Goal: Complete application form

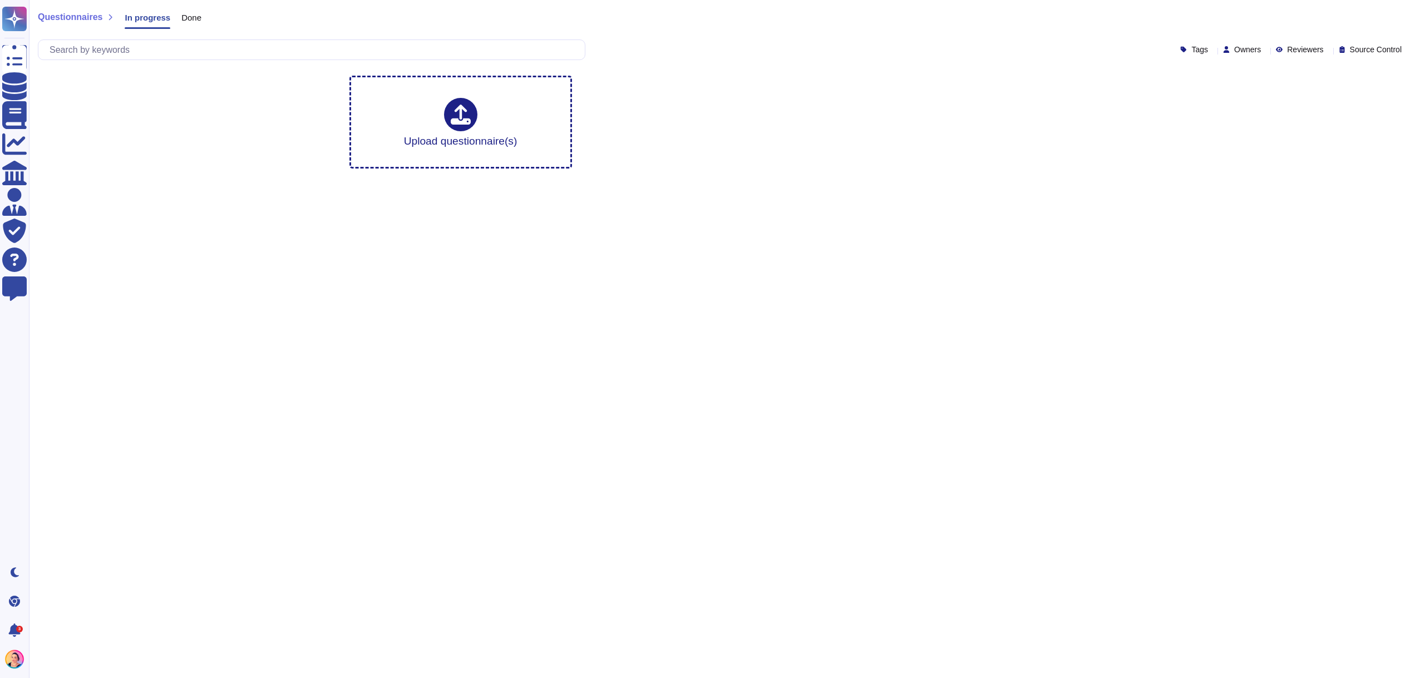
click at [194, 22] on div "Done" at bounding box center [185, 20] width 31 height 22
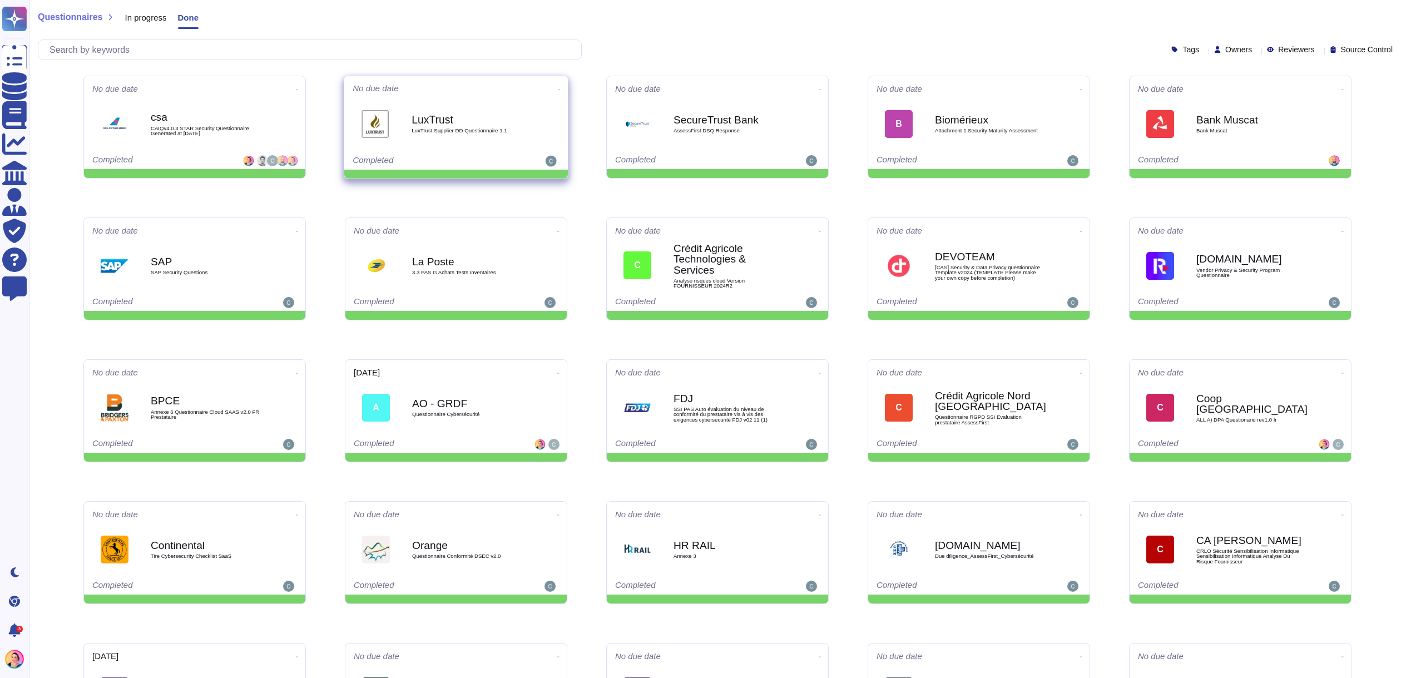
click at [460, 140] on div "LuxTrust LuxTrust Supplier DD Questionnaire 1.1" at bounding box center [468, 124] width 112 height 45
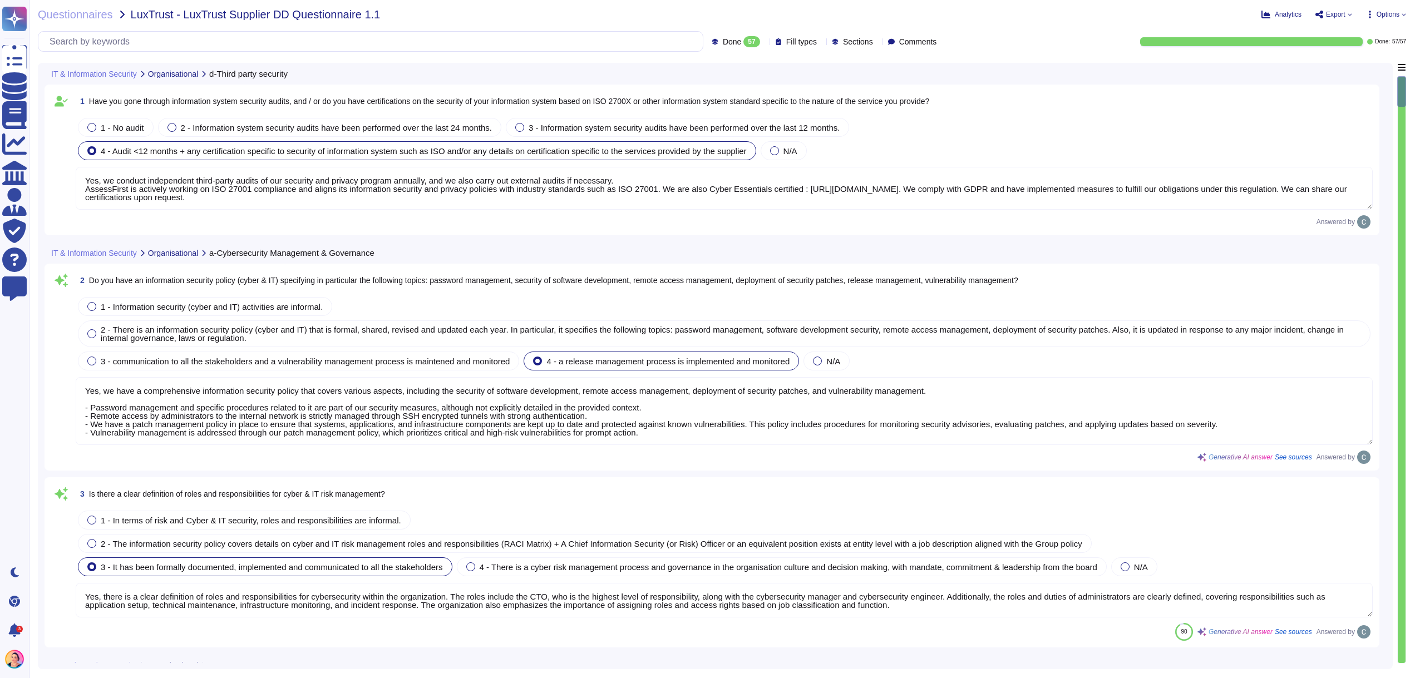
type textarea "Yes, we conduct independent third-party audits of our security and privacy prog…"
type textarea "Yes, we have a comprehensive information security policy that covers various as…"
type textarea "Yes, there is a clear definition of roles and responsibilities for cybersecurit…"
type textarea "Yes, we have an asset management policy that includes the identification and do…"
type textarea "Yes, all assets of the hosting platform, as well as those of all employees, are…"
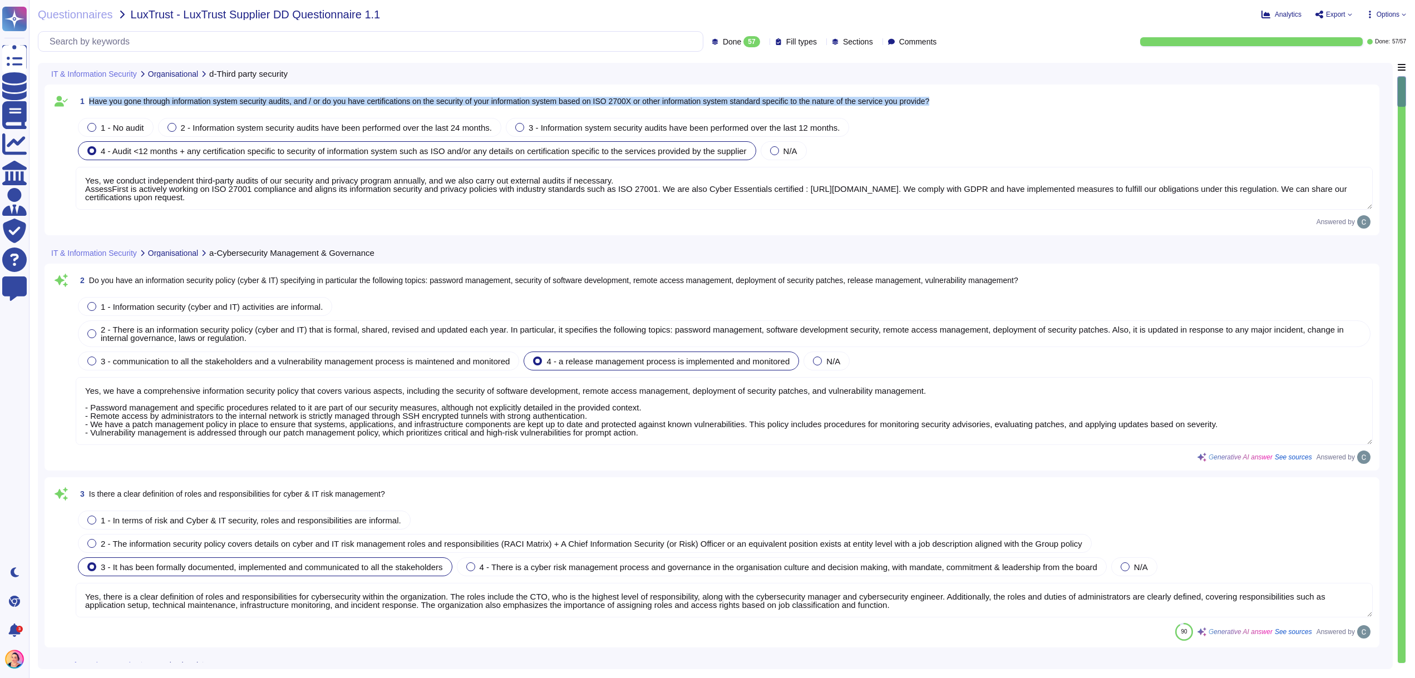
drag, startPoint x: 88, startPoint y: 100, endPoint x: 1000, endPoint y: 105, distance: 911.3
click at [1000, 105] on div "1 Have you gone through information system security audits, and / or do you hav…" at bounding box center [724, 101] width 1297 height 20
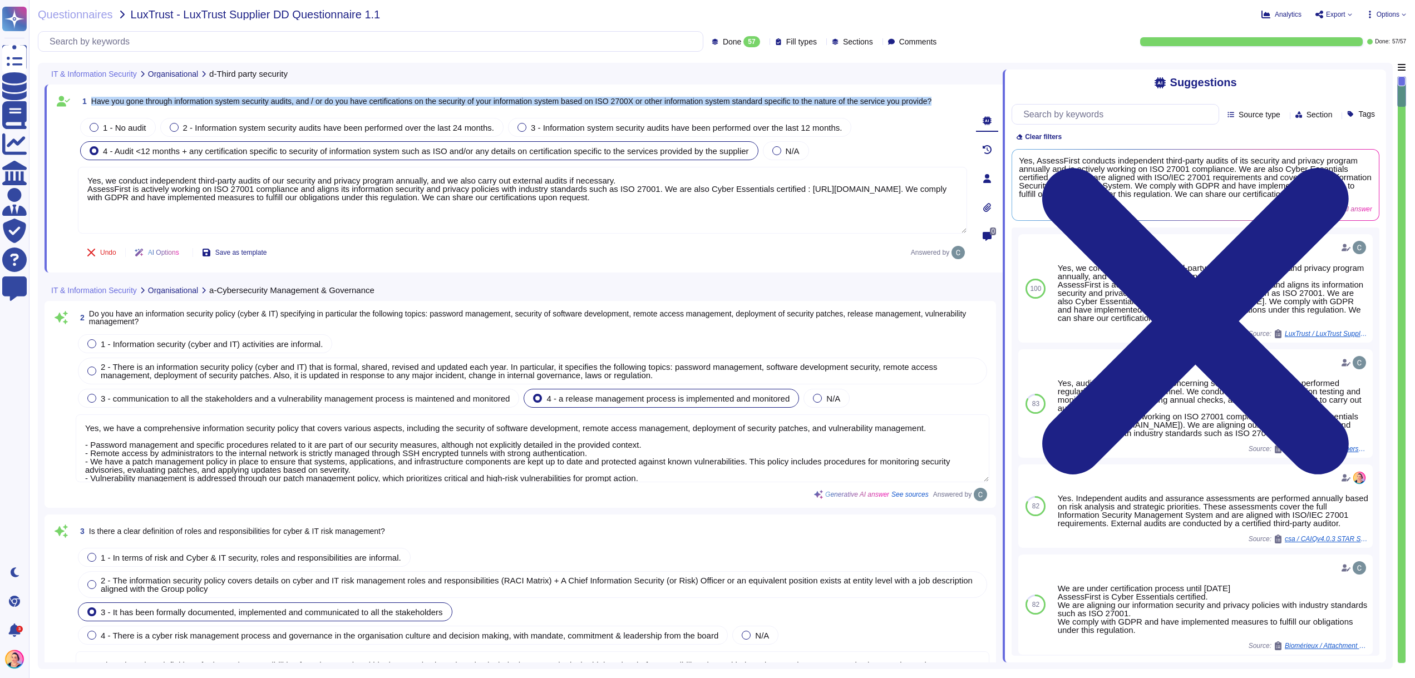
drag, startPoint x: 124, startPoint y: 102, endPoint x: 92, endPoint y: 97, distance: 32.7
click at [92, 97] on span "Have you gone through information system security audits, and / or do you have …" at bounding box center [511, 101] width 840 height 8
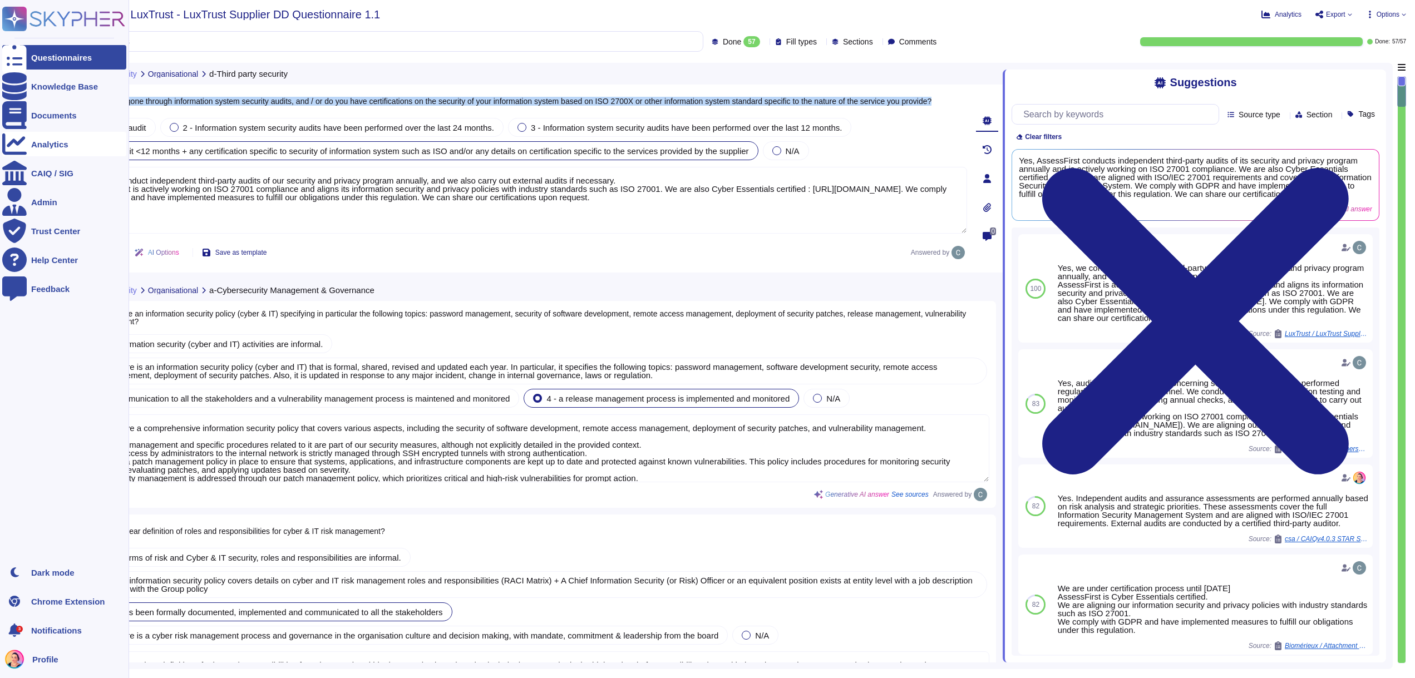
copy span "Have you gone through information system security audits, and / or do you have …"
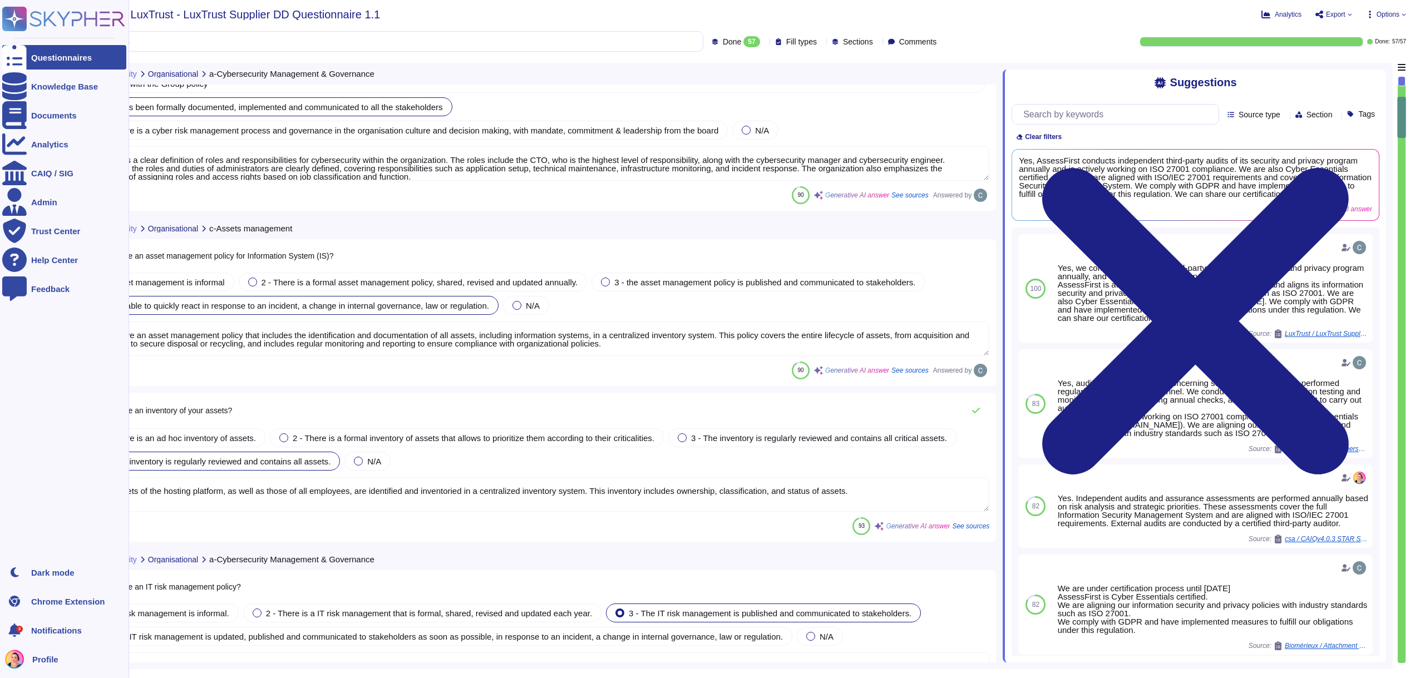
type textarea "Yes, we have a methodology for assessing and managing information risks, aligne…"
type textarea "Risk assessments are systematically performed for all IT-related projects, whet…"
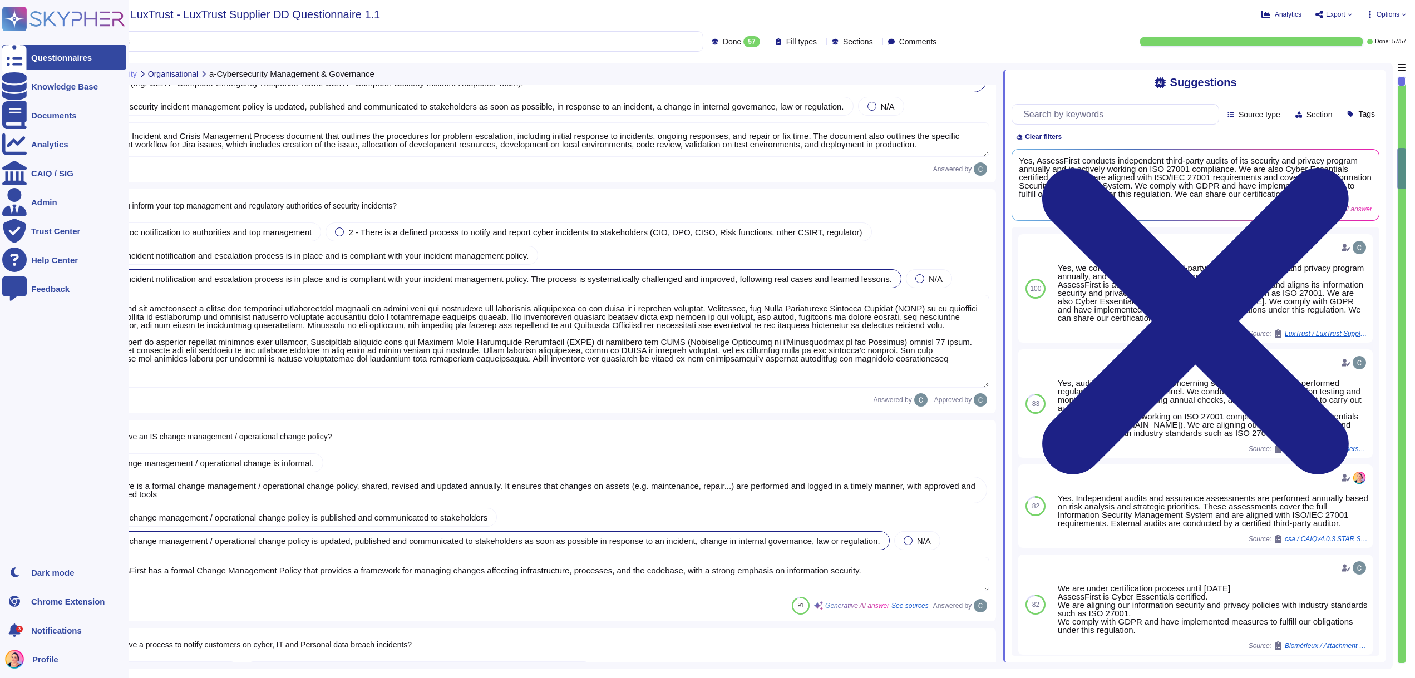
type textarea "We have an Incident and Crisis Management Process document that outlines the pr…"
type textarea "LoremiPsumd sit ametconsect a elitse doe temporinci utlaboreetdol magnaali en a…"
type textarea "Yes, AssessFirst has a formal Change Management Policy that provides a framewor…"
type textarea "Yes, we have a process to notify customers on cyber, IT, and personal data brea…"
type textarea "AssessFirst does not operate an internal 24/7 Security Operations Centre (SOC).…"
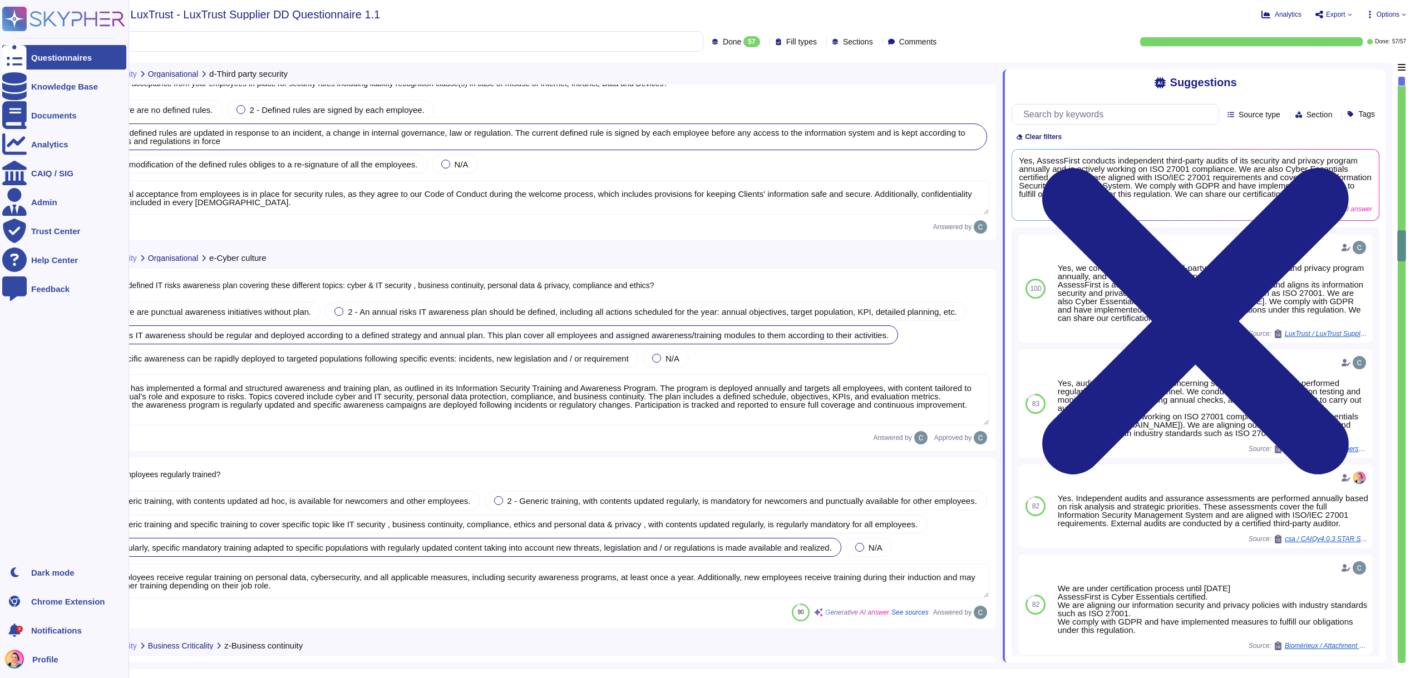
type textarea "Yes, our management of subcontractors takes into account IT risk management. We…"
type textarea "Yes, a formal acceptance from employees is in place for security rules, as they…"
type textarea "AssessFirst has implemented a formal and structured awareness and training plan…"
type textarea "Yes, all employees receive regular training on personal data, cybersecurity, an…"
type textarea "Yes, we have a formal Business Continuity Plan (BCP) that is integrated with ou…"
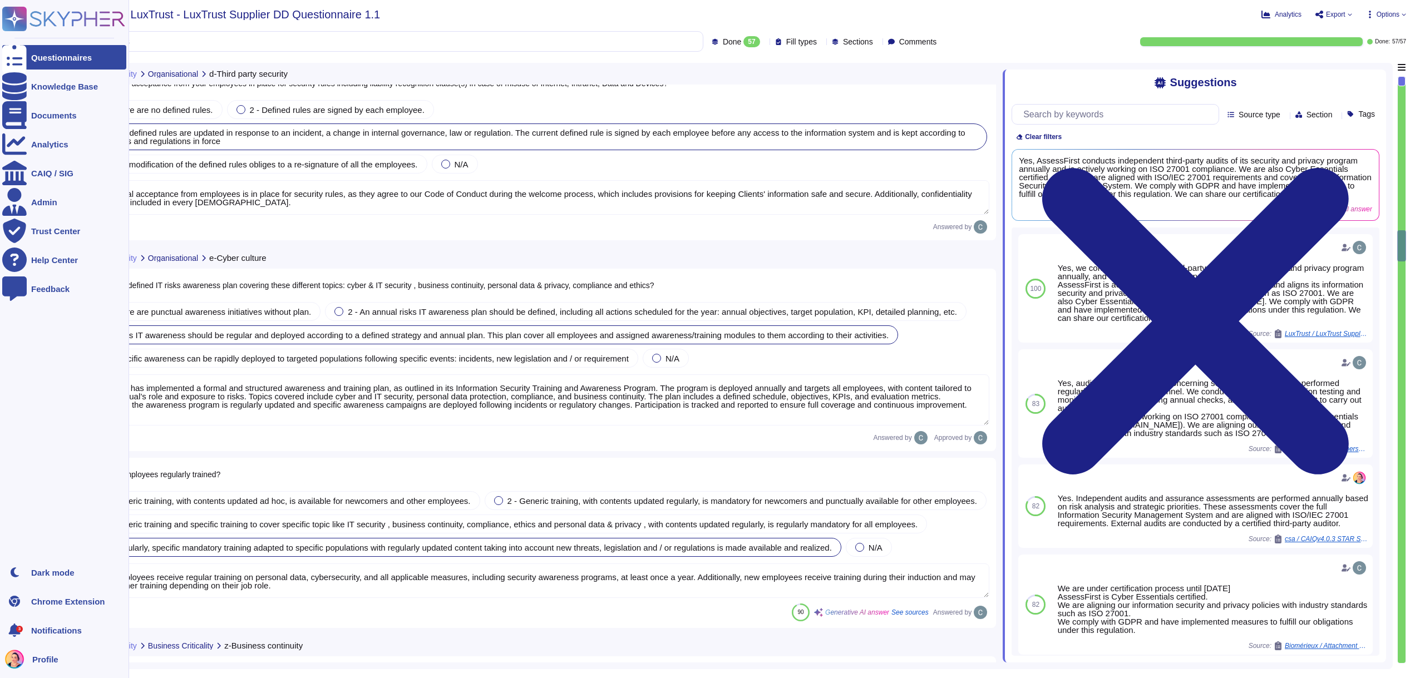
type textarea "Yes, we conduct business continuity plans testing at planned intervals or upon …"
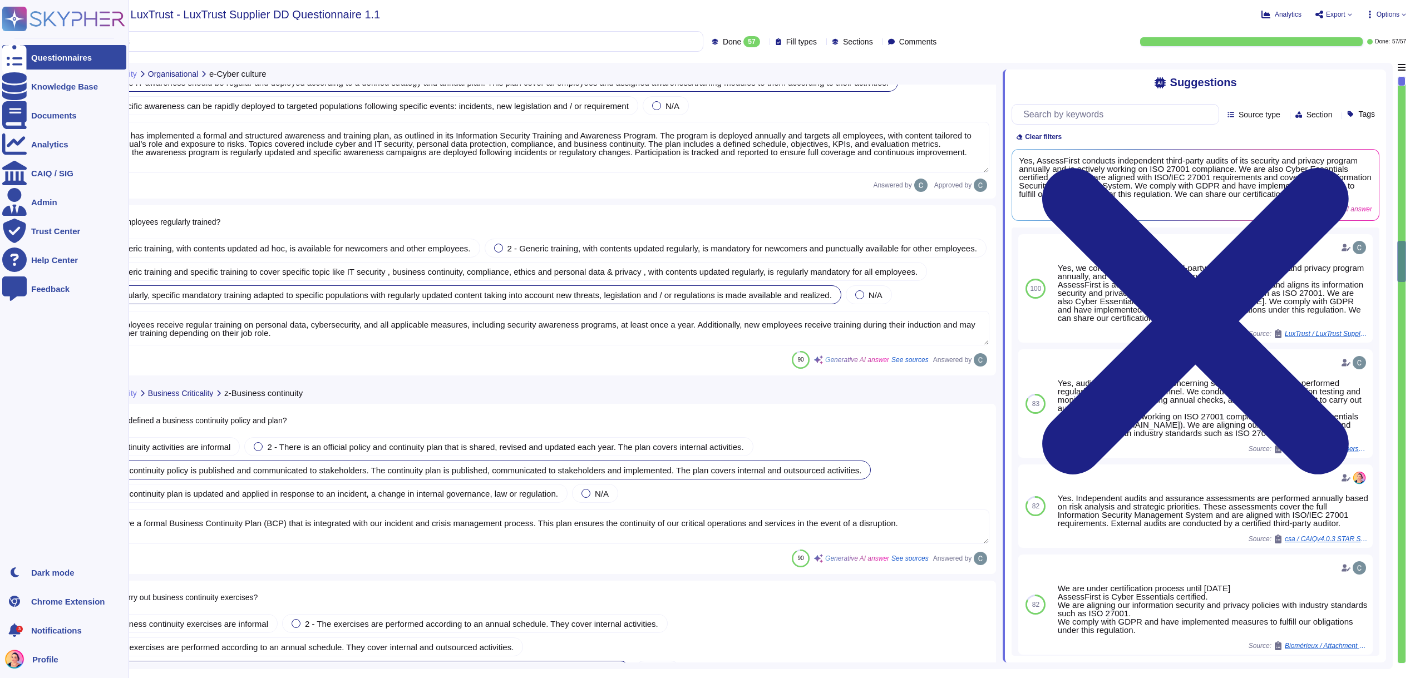
type textarea "AssessFirst’s Business Continuity Plan, as described in the PCA & PRA document,…"
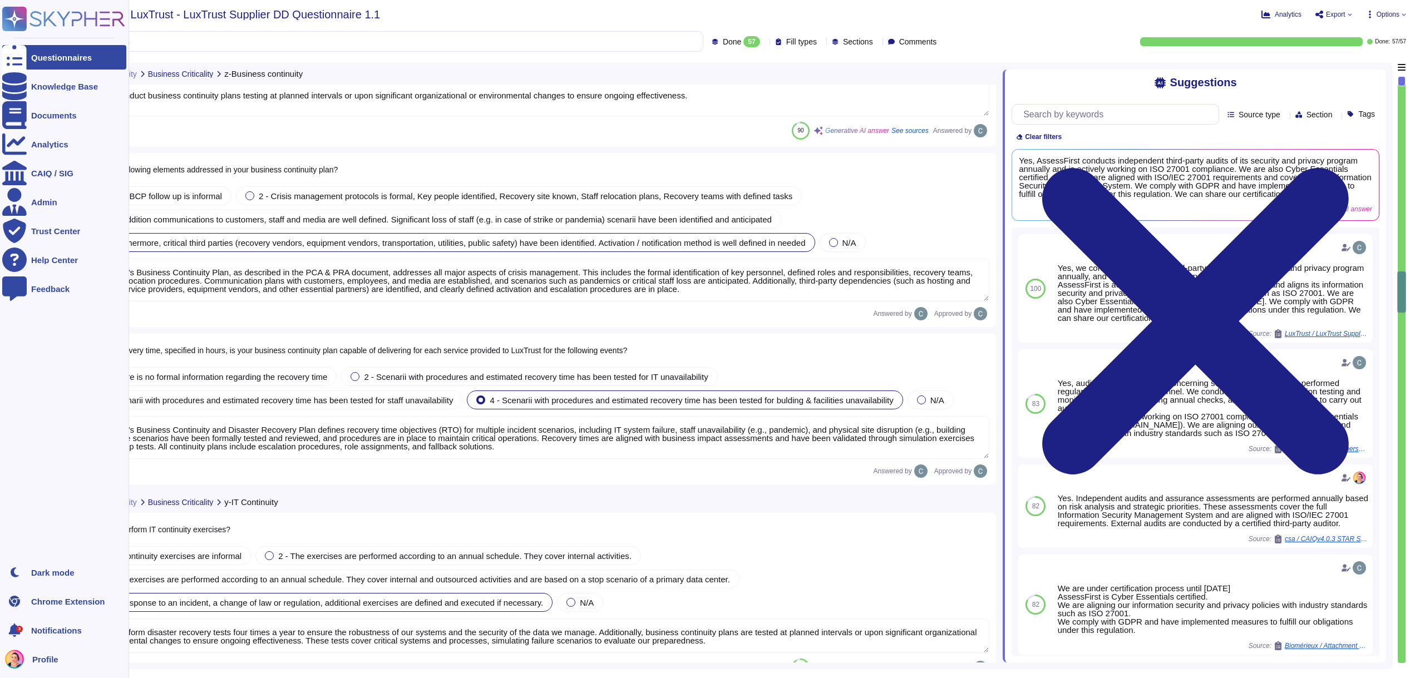
type textarea "AssessFirst’s Business Continuity and Disaster Recovery Plan defines recovery t…"
type textarea "Yes, we perform disaster recovery tests four times a year to ensure the robustn…"
type textarea "Yes, we have a formal Disaster Recovery Plan (DRP) that includes service level …"
type textarea "Yes, our company's confidential, secret, and personal data is stored in the clo…"
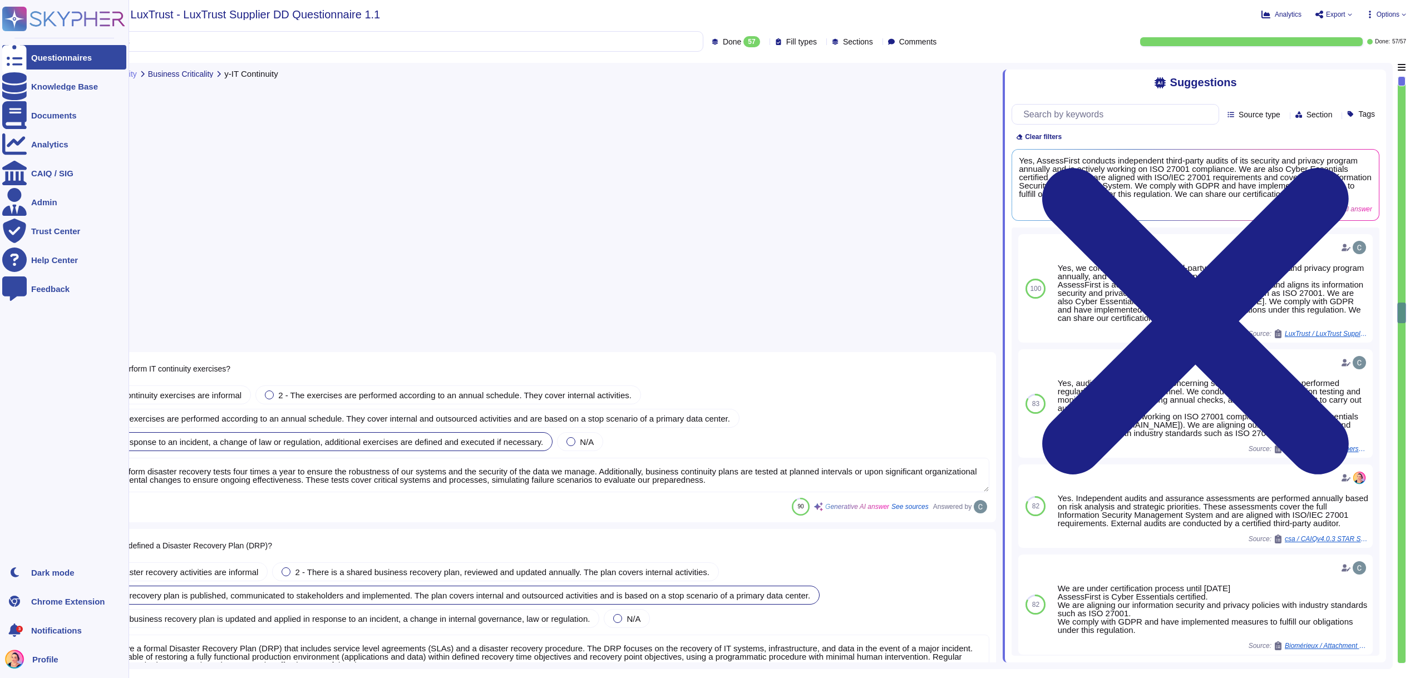
type textarea "No, all personal data is processed within the [GEOGRAPHIC_DATA], and there is n…"
type textarea "At the end of a contract, a secure return procedure is in place to ensure the r…"
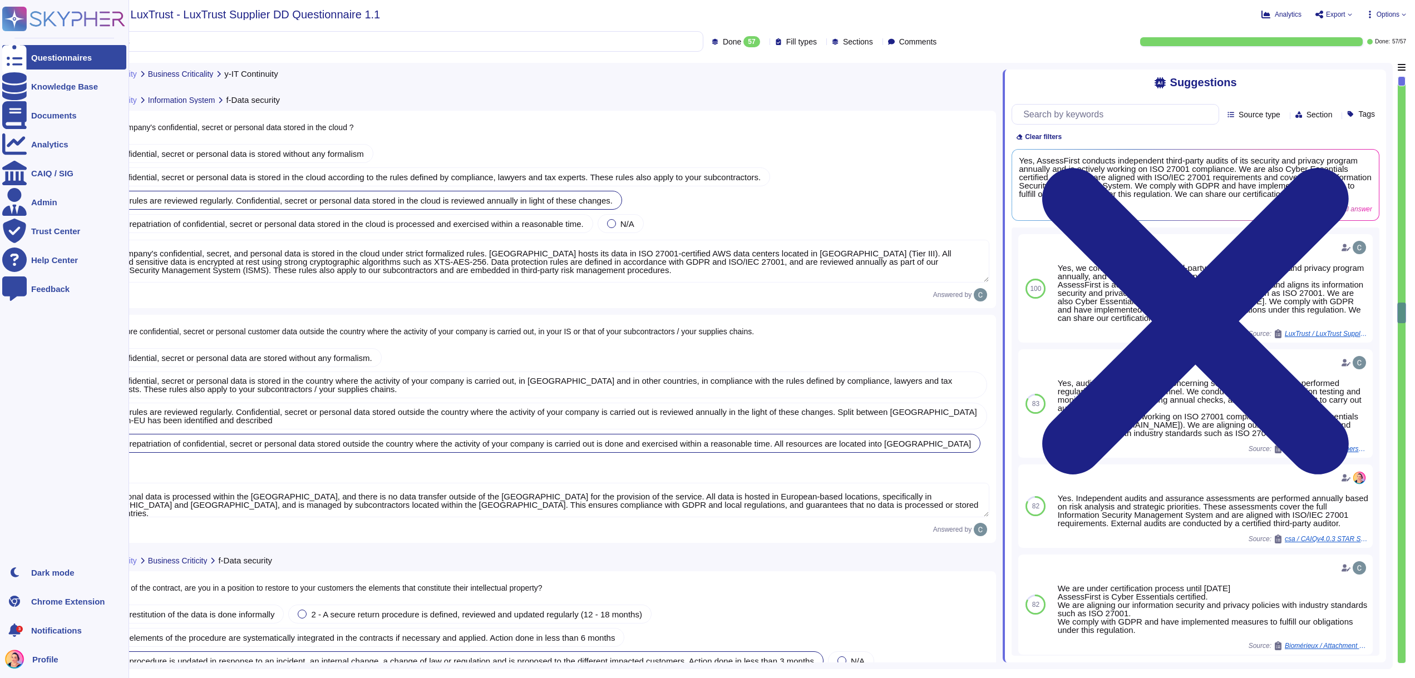
scroll to position [4715, 0]
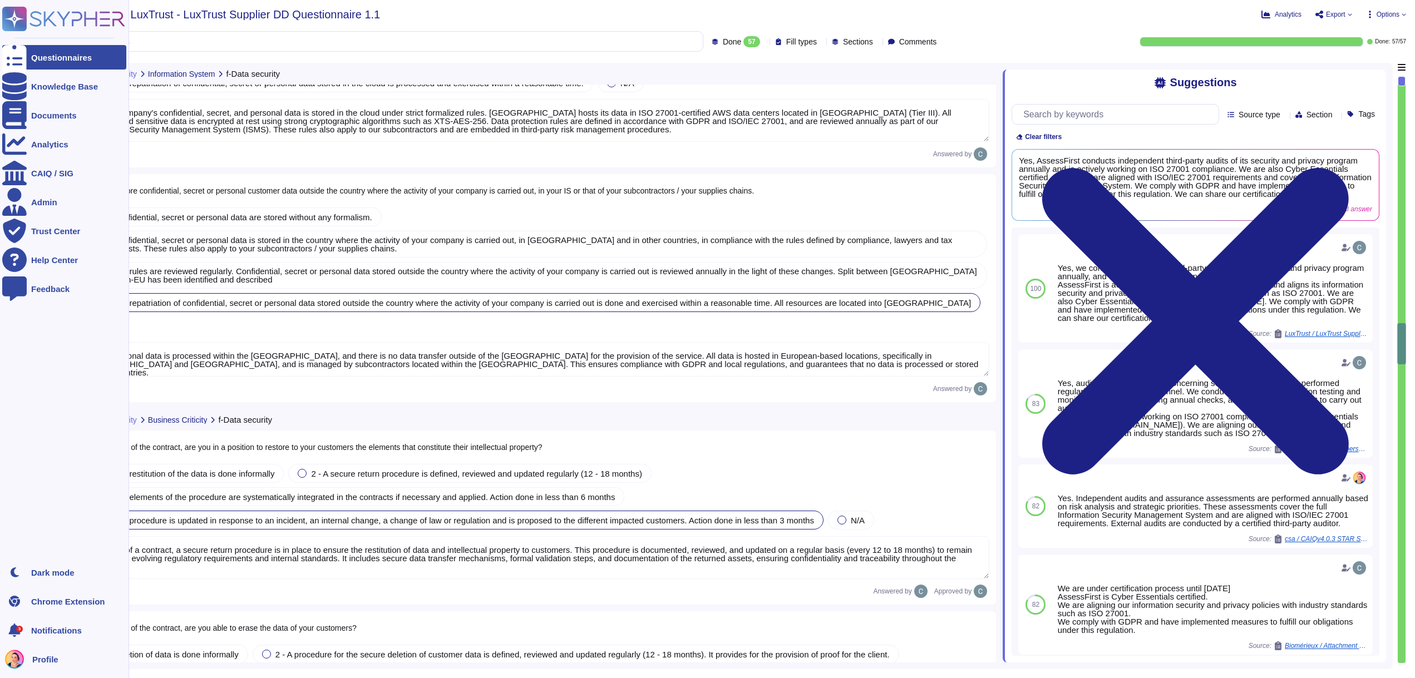
type textarea "At the end of the contract, AssessFirst does not automatically erase customer d…"
type textarea "Yes, our network is compartmentalized by hosting each service group within its …"
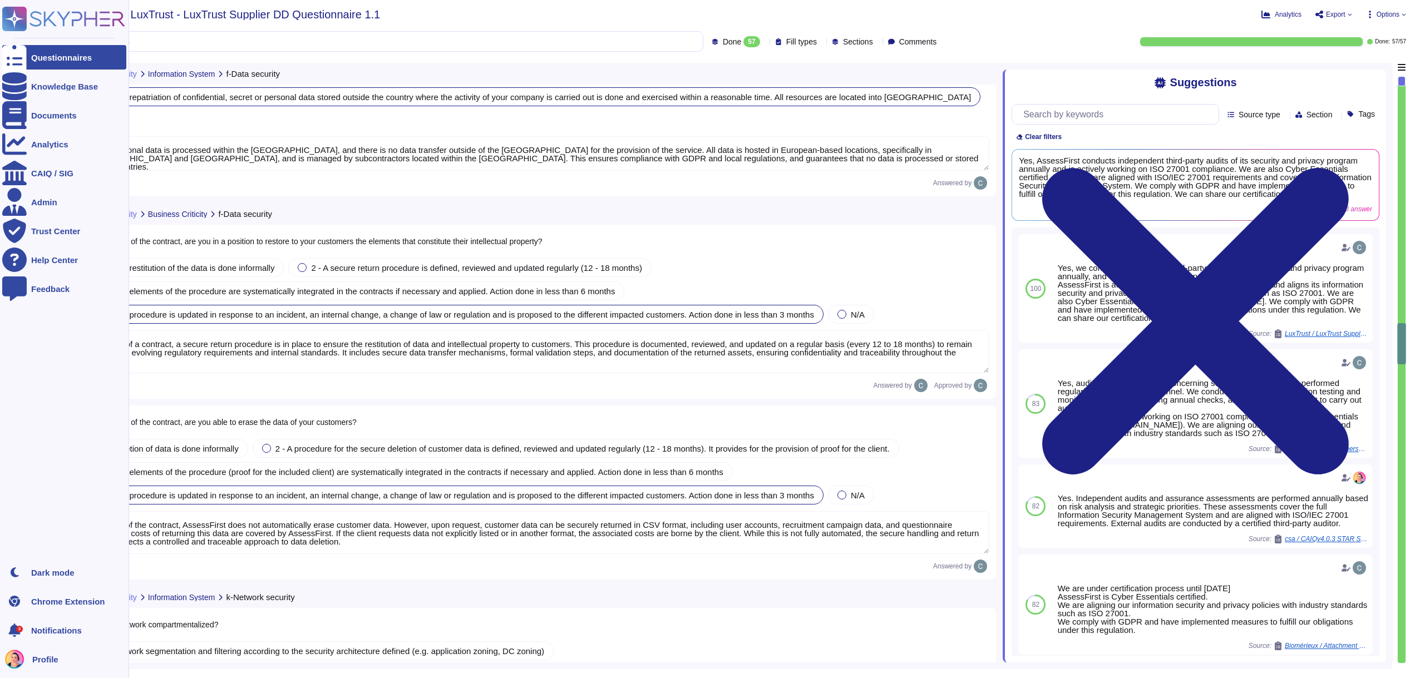
scroll to position [5191, 0]
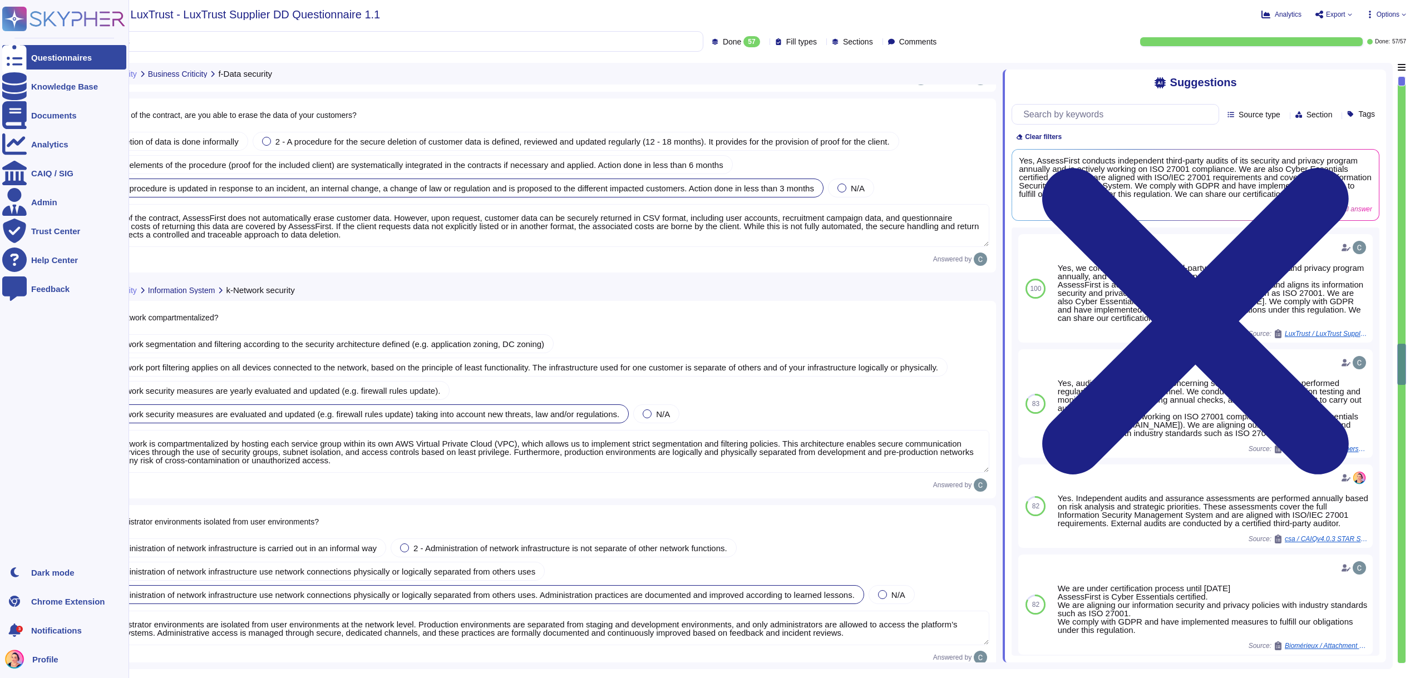
type textarea "Yes, administrator environments are isolated from user environments at the netw…"
type textarea "Yes, AssessFirst’s information system is subject to vulnerability detection too…"
type textarea "Yes, all workstations connected to the AssessFirst Information System are requi…"
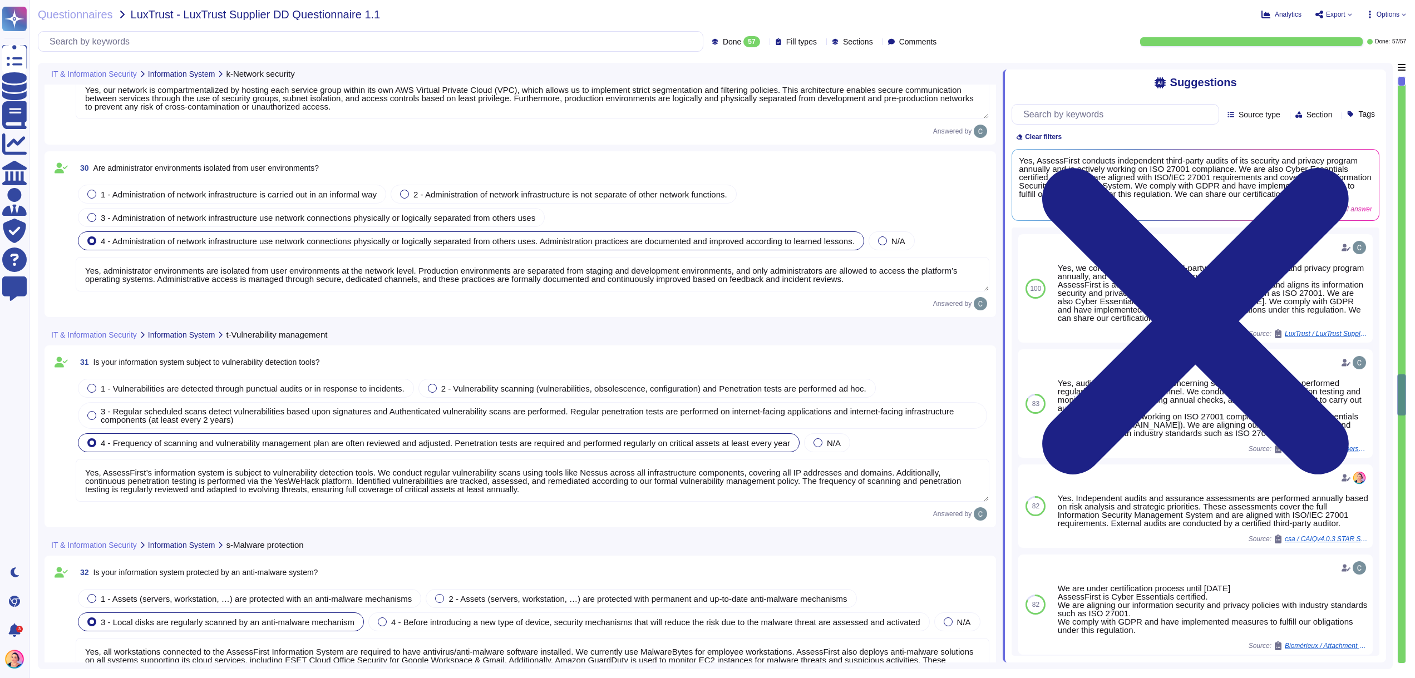
type textarea "The timeframe for deploying critical patches across our information system is i…"
type textarea "Yes, the security of our network is based on firewalls. We deploy dynamic netwo…"
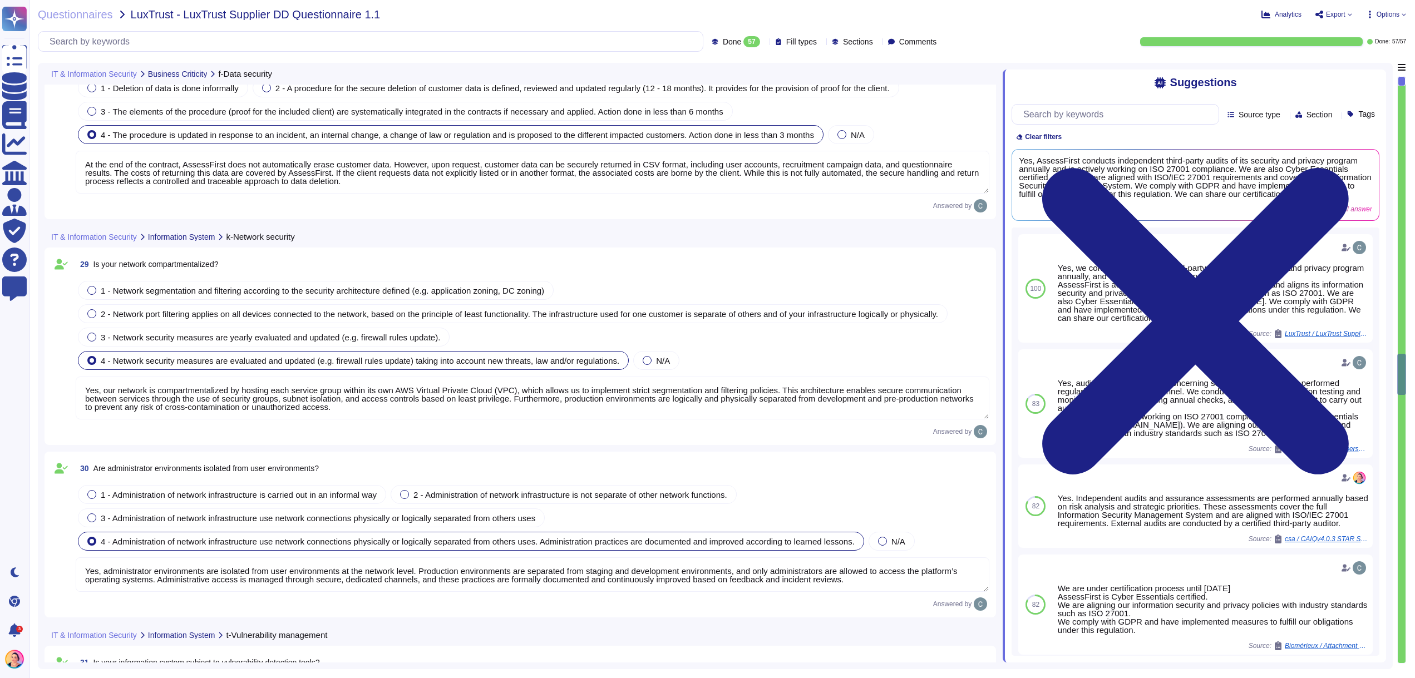
scroll to position [5239, 0]
type textarea "At the end of a contract, a secure return procedure is in place to ensure the r…"
type textarea "At the end of the contract, AssessFirst does not automatically erase customer d…"
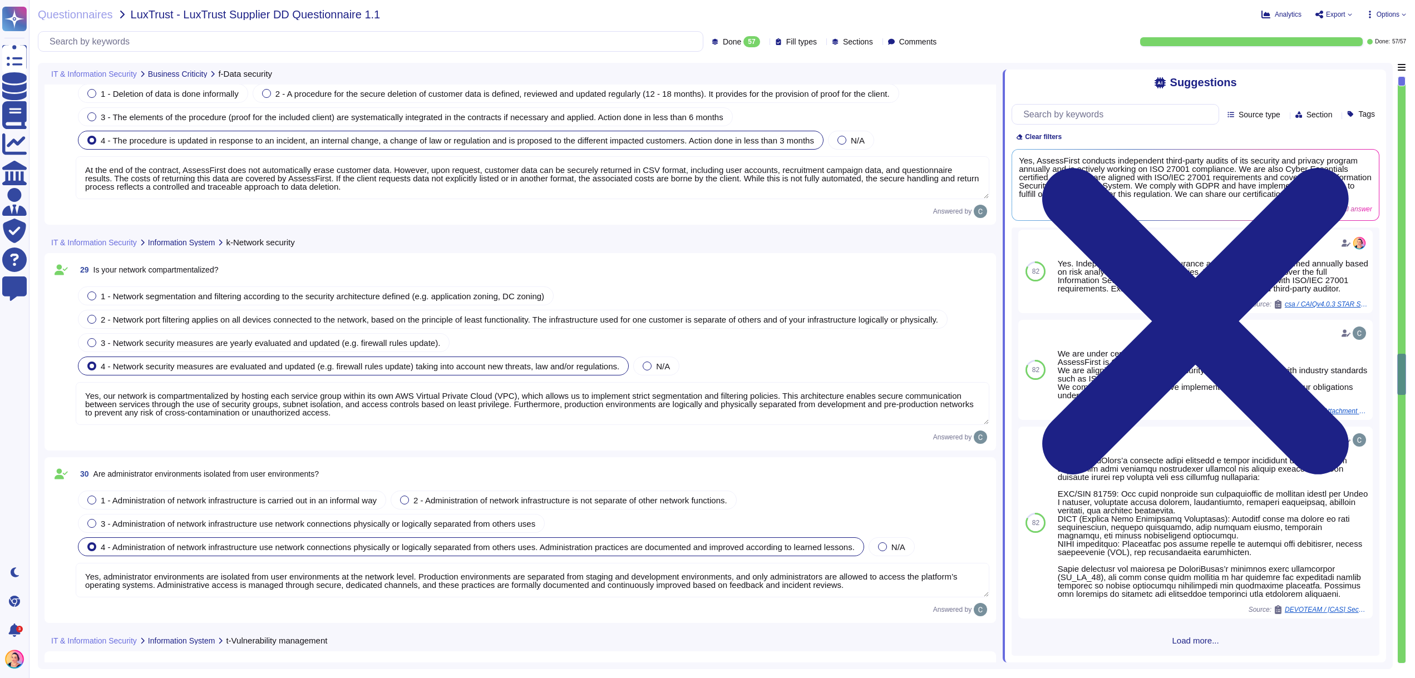
scroll to position [278, 0]
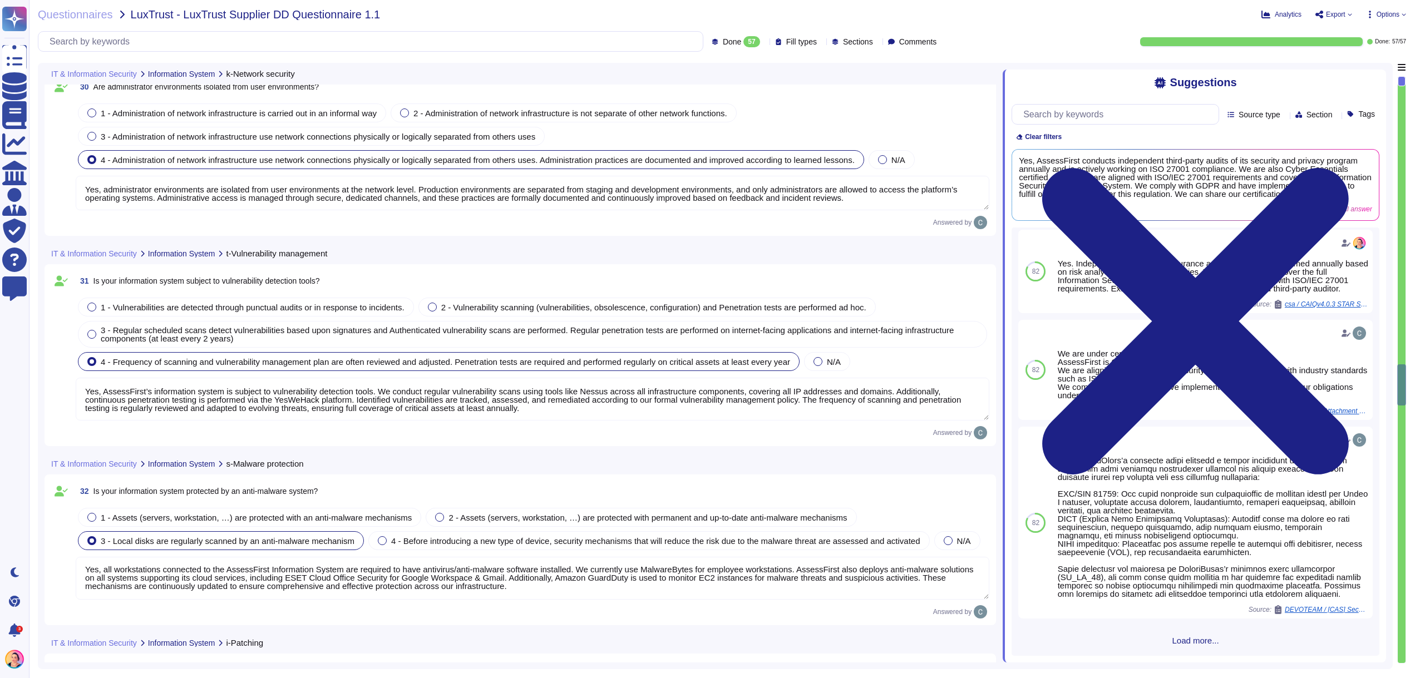
type textarea "The timeframe for deploying critical patches across our information system is i…"
type textarea "Yes, the security of our network is based on firewalls. We deploy dynamic netwo…"
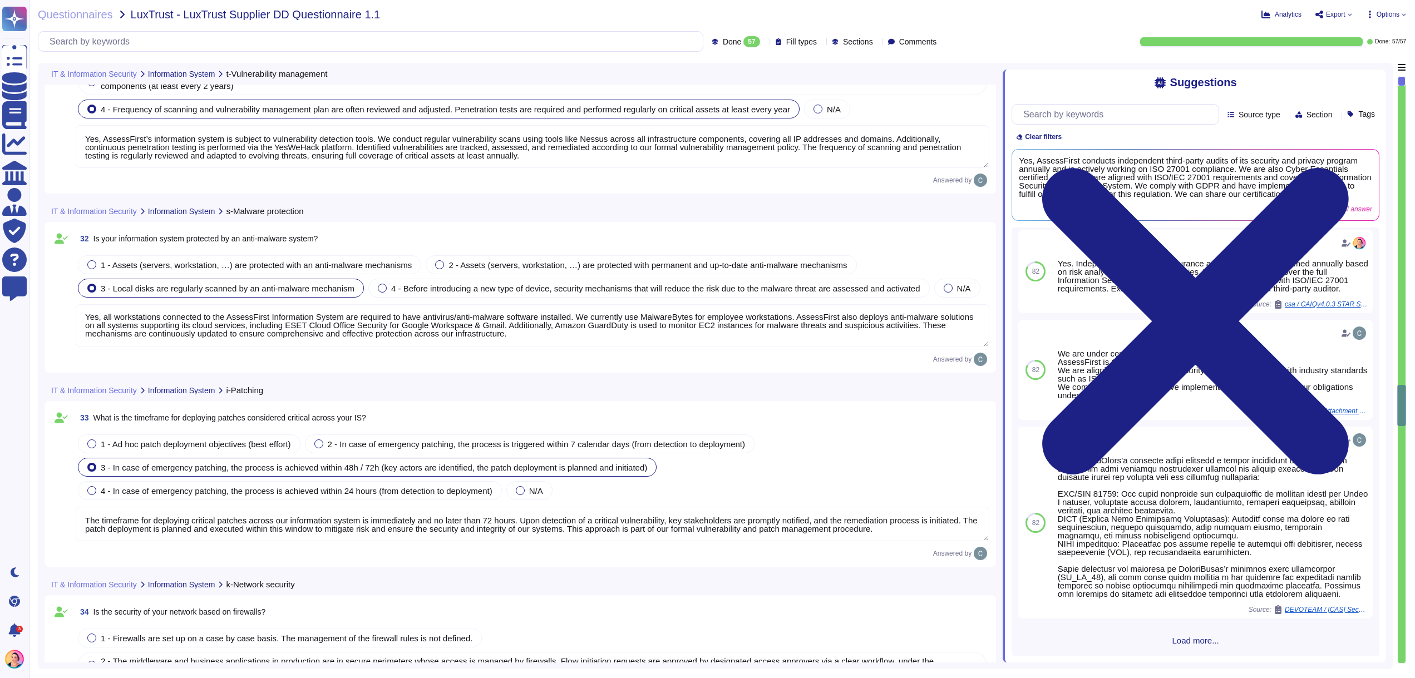
type textarea "Yes, the use of external storage devices is strictly controlled. By default, su…"
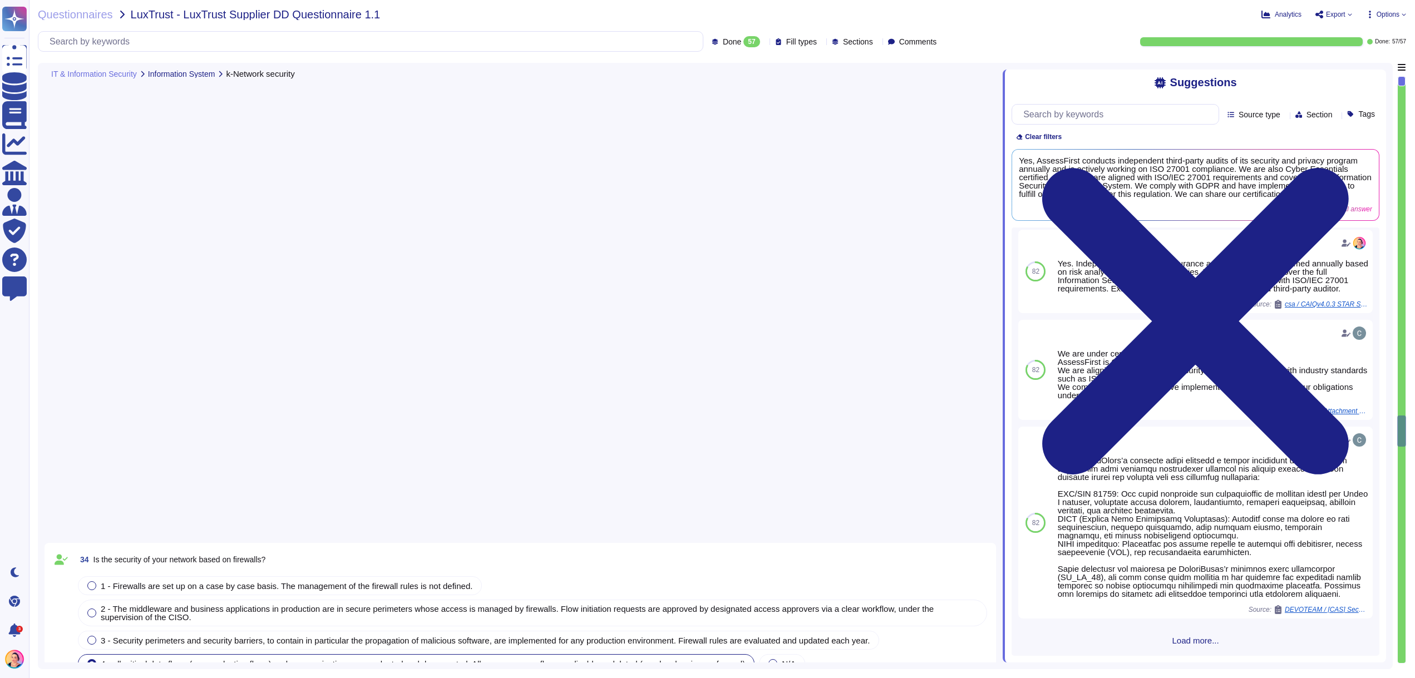
type textarea "AssessFirst employs a comprehensive and layered approach to network security, w…"
type textarea "We protect ourselves against DDoS attacks using Cloudflare's Web Application Fi…"
type textarea "The DDoS protection solution implemented at AssessFirst is integrated with Clou…"
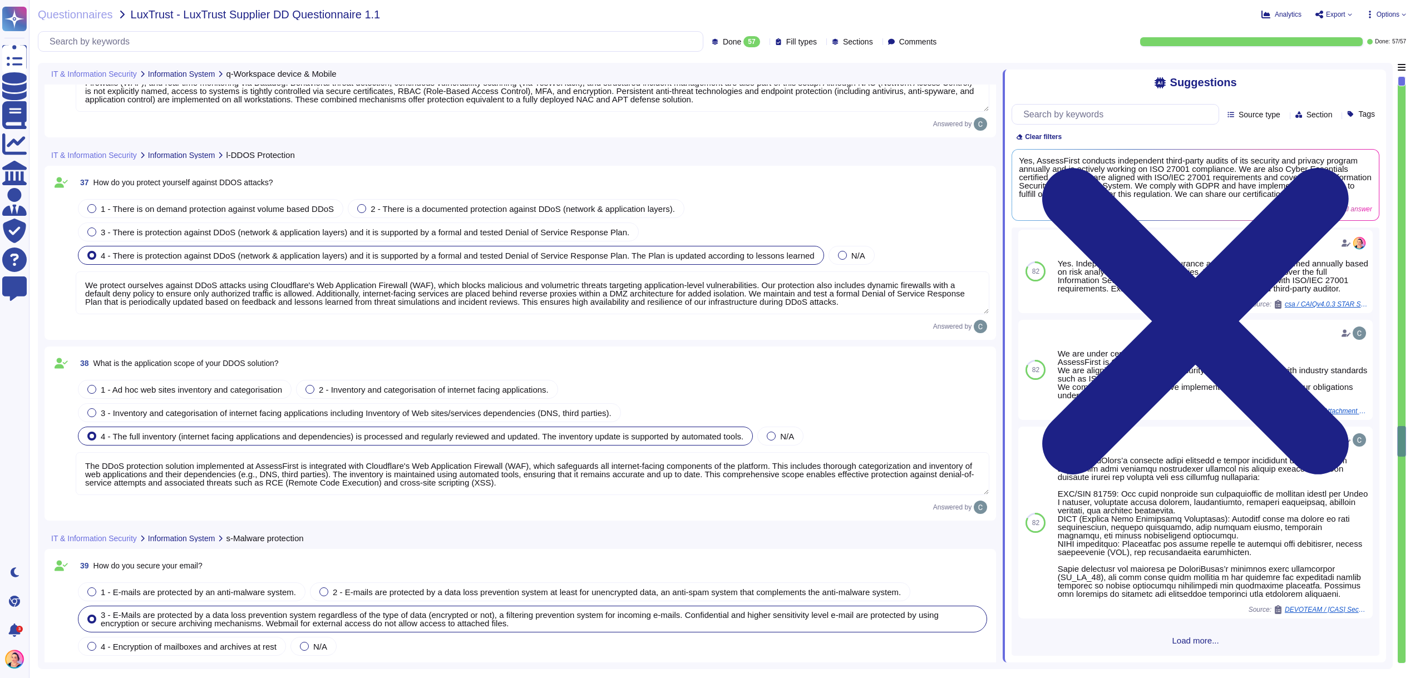
type textarea "We secure our email through the activation of ESET’s antimalware, antispam, and…"
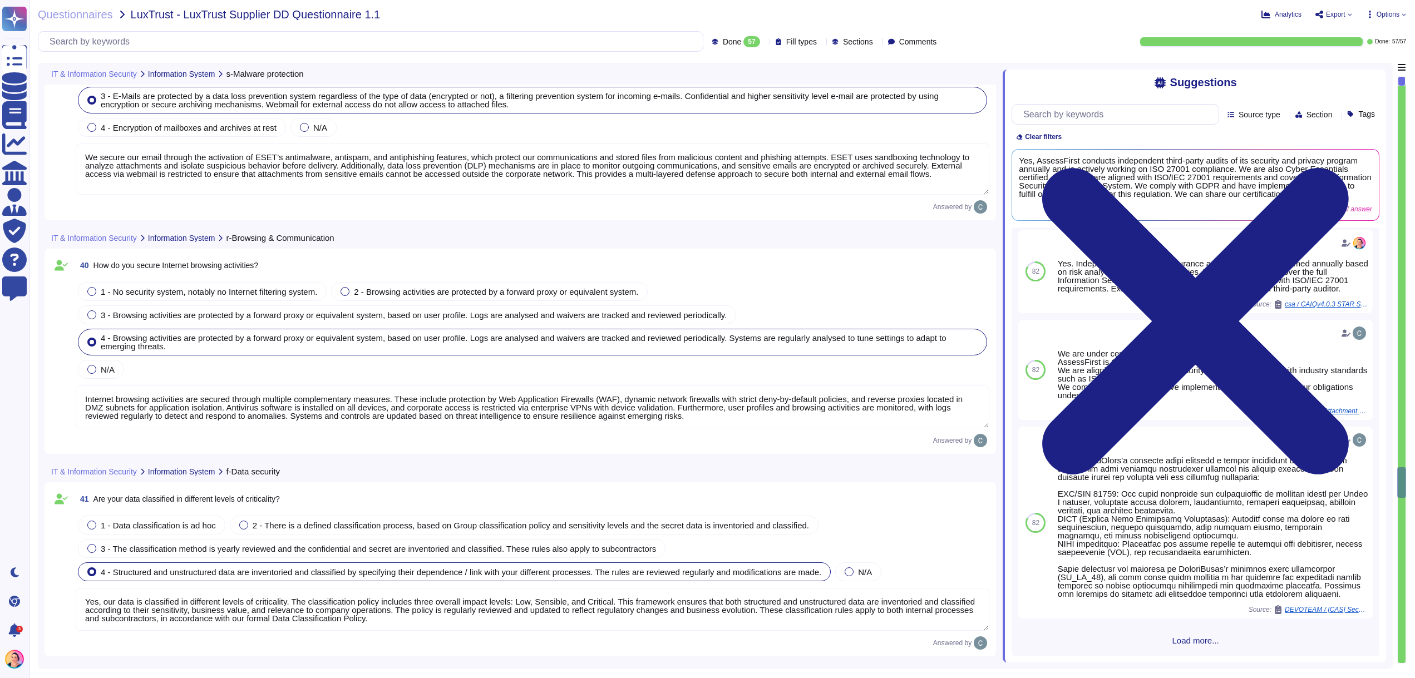
type textarea "Internet browsing activities are secured through multiple complementary measure…"
type textarea "Yes, our data is classified in different levels of criticality. The classificat…"
type textarea "Yes, access to data is secured through strong authentication mechanisms. Users …"
type textarea "Yes, our data is encrypted. Data at rest is encrypted using AES-256, and sensit…"
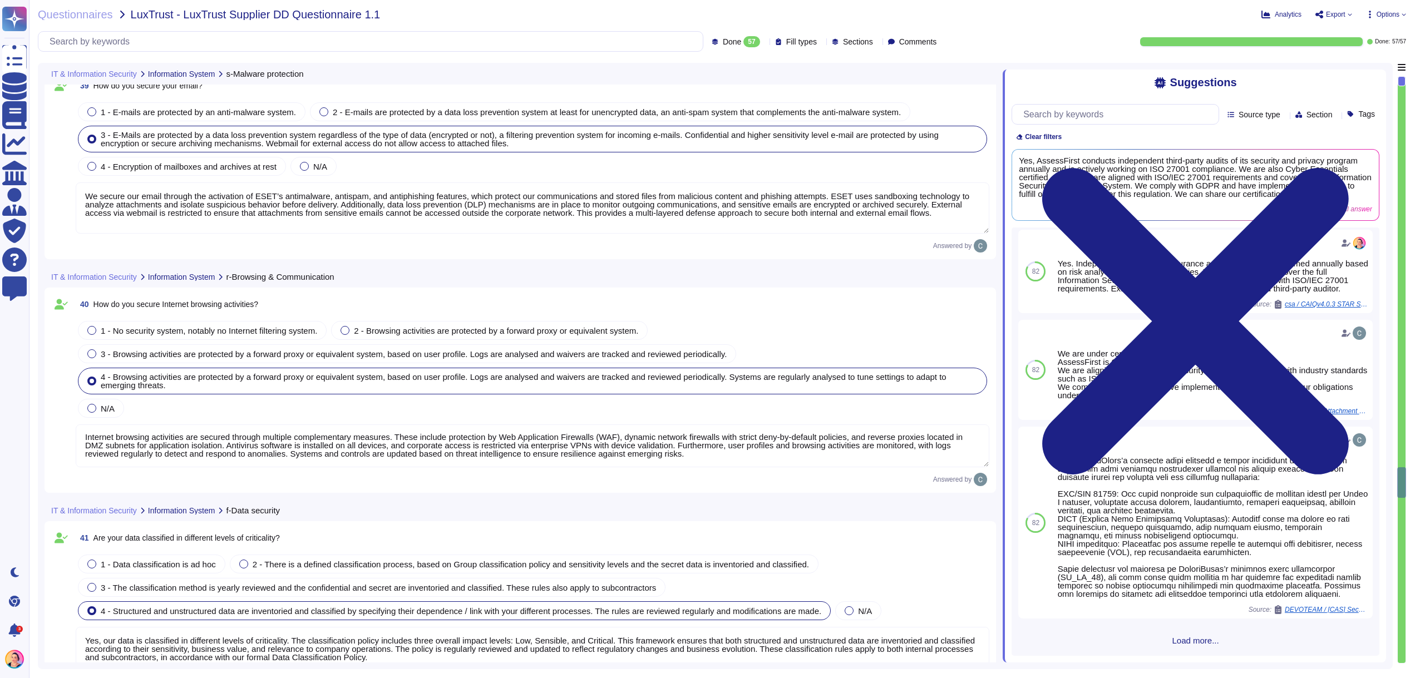
scroll to position [0, 0]
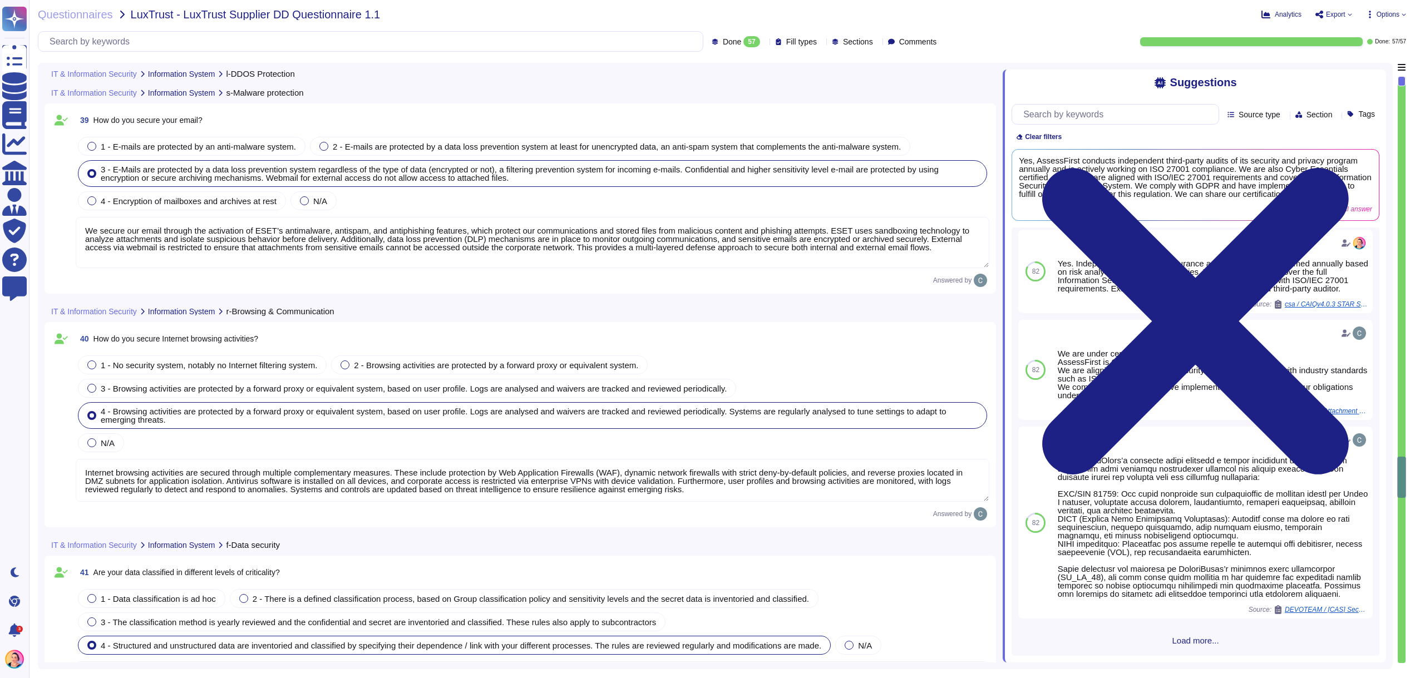
type textarea "We protect ourselves against DDoS attacks using Cloudflare's Web Application Fi…"
type textarea "The DDoS protection solution implemented at AssessFirst is integrated with Clou…"
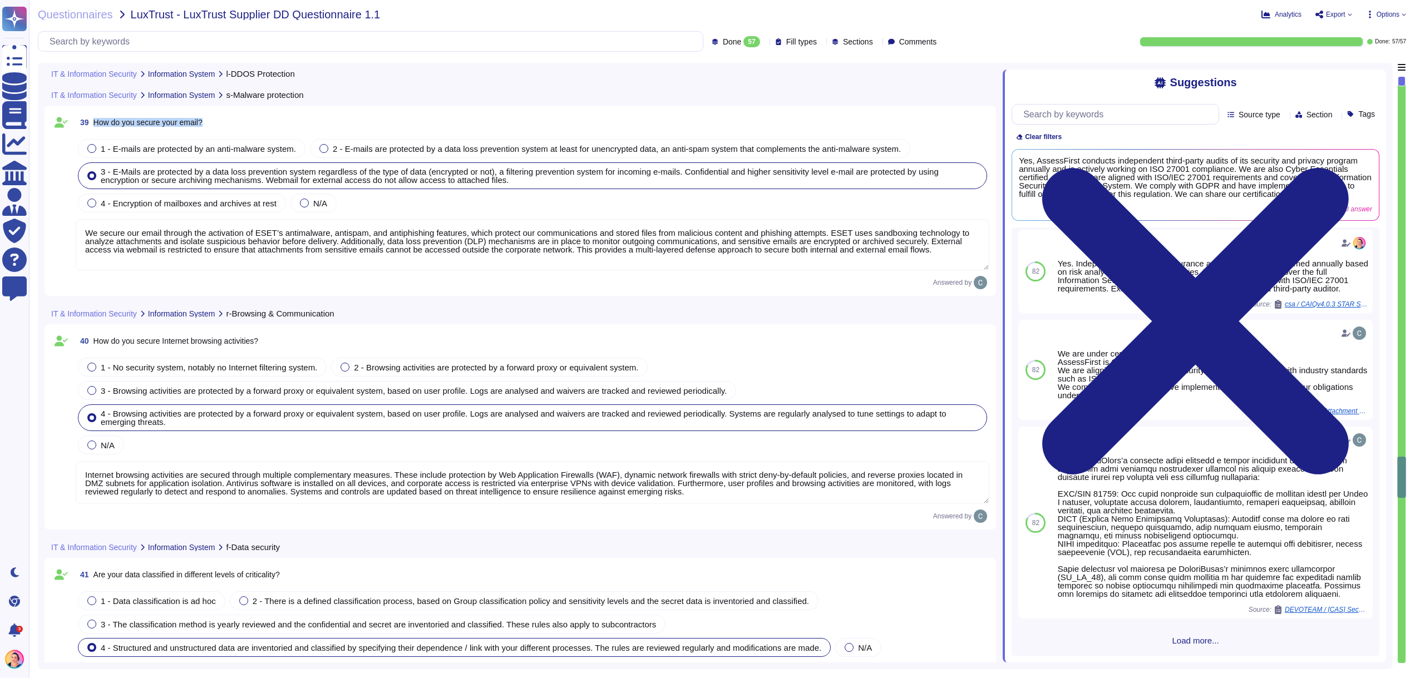
drag, startPoint x: 219, startPoint y: 119, endPoint x: 96, endPoint y: 119, distance: 123.0
click at [96, 119] on div "39 How do you secure your email?" at bounding box center [533, 122] width 914 height 20
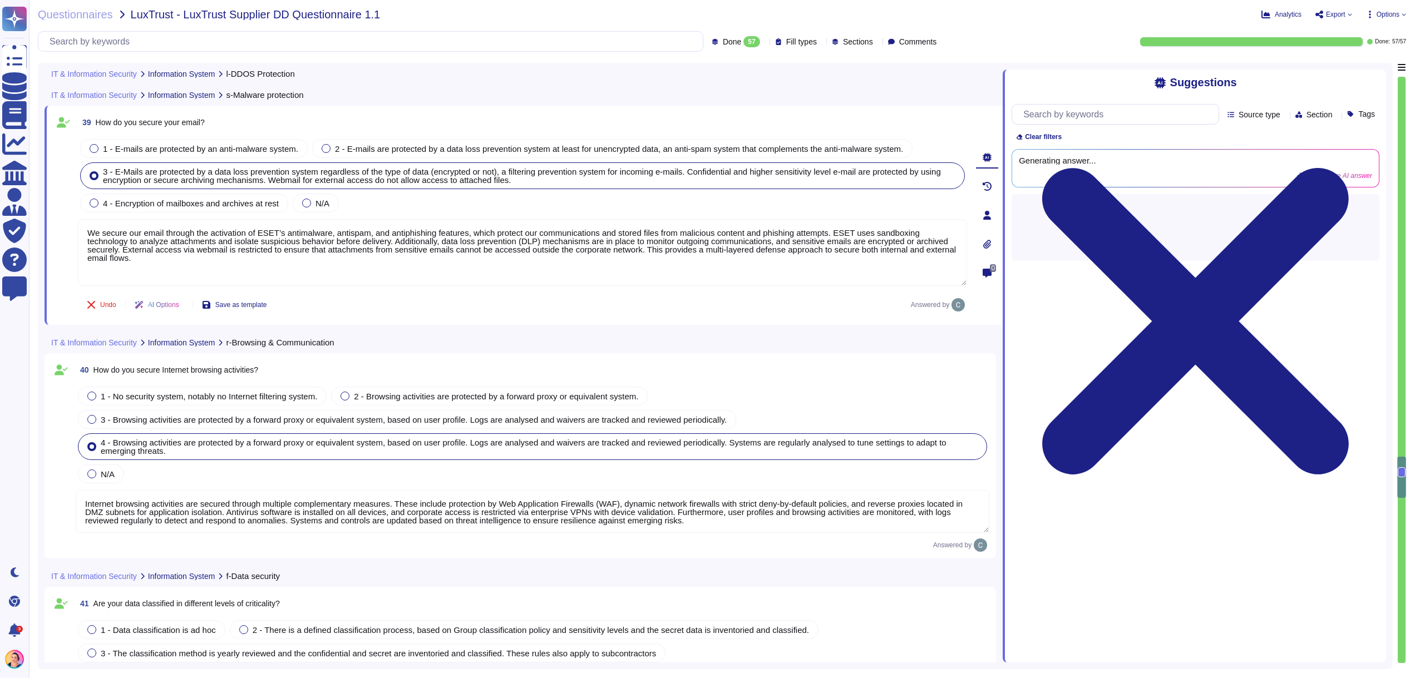
scroll to position [0, 0]
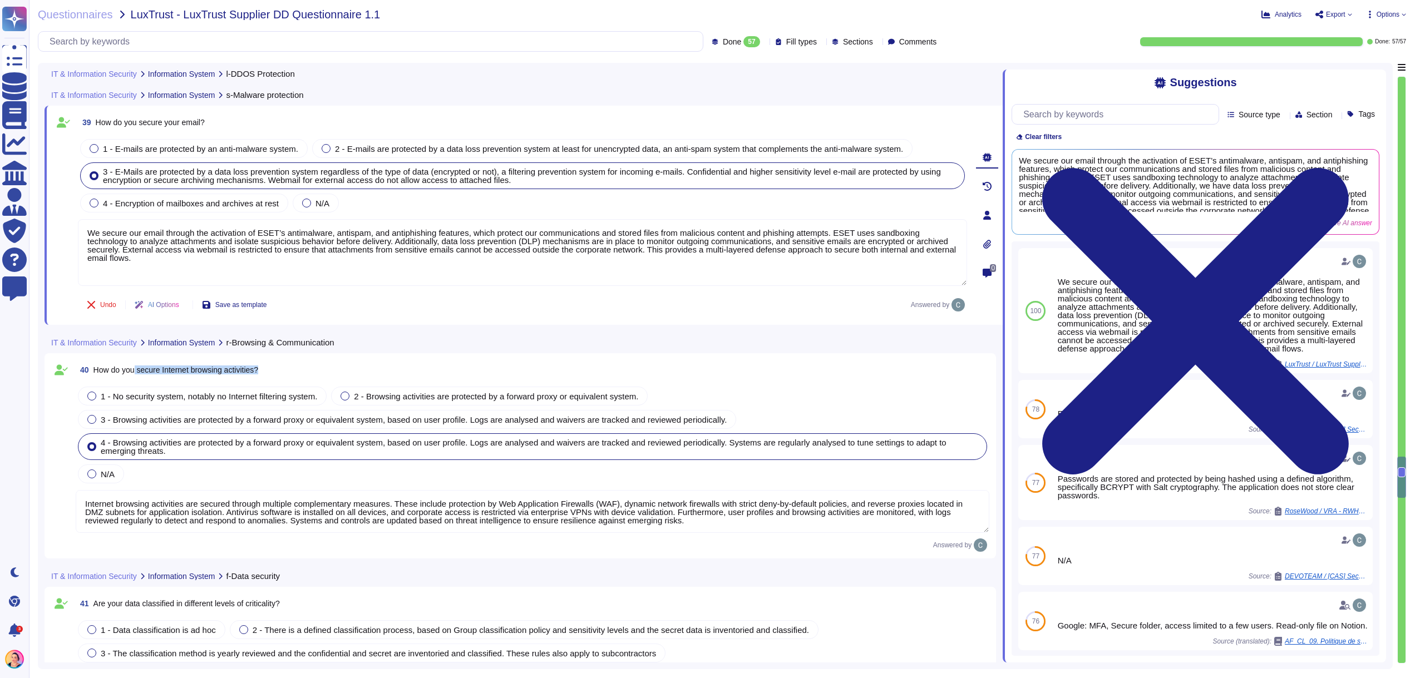
drag, startPoint x: 273, startPoint y: 367, endPoint x: 137, endPoint y: 372, distance: 135.9
click at [137, 372] on div "40 How do you secure Internet browsing activities?" at bounding box center [533, 370] width 914 height 20
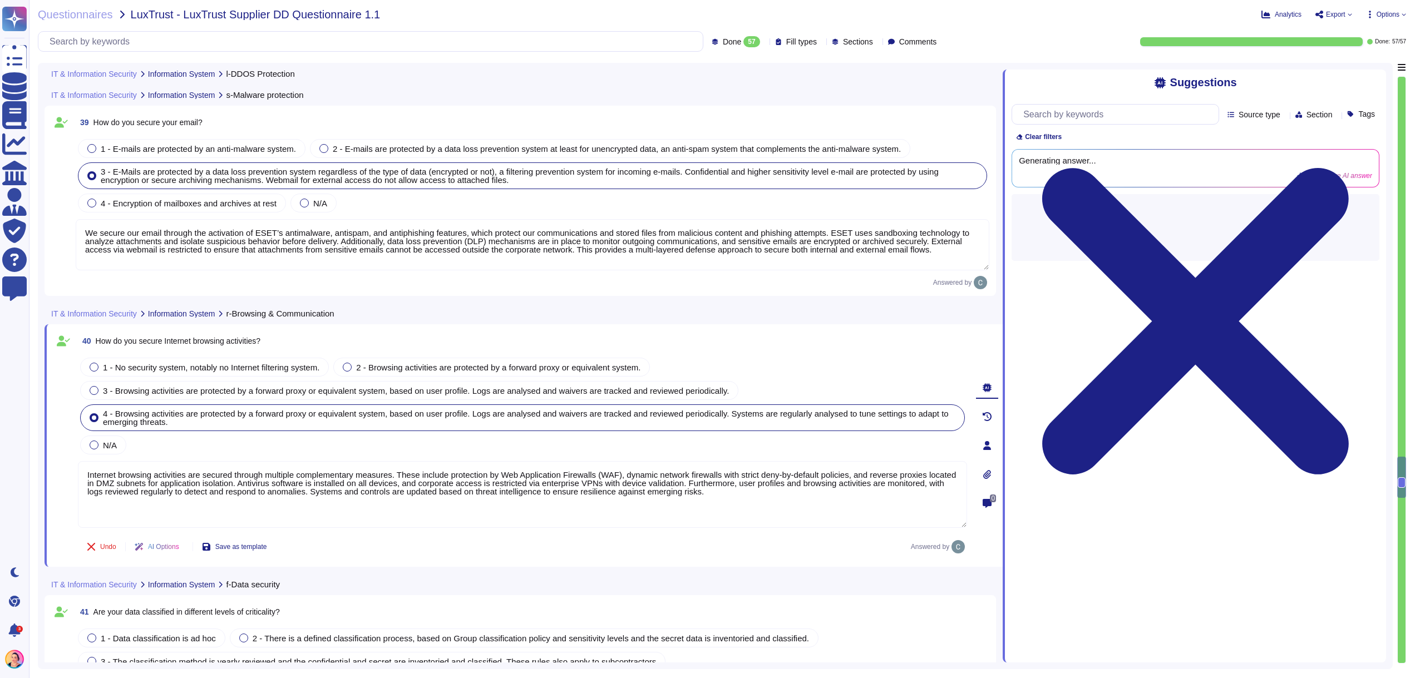
click at [209, 122] on div "39 How do you secure your email?" at bounding box center [533, 122] width 914 height 20
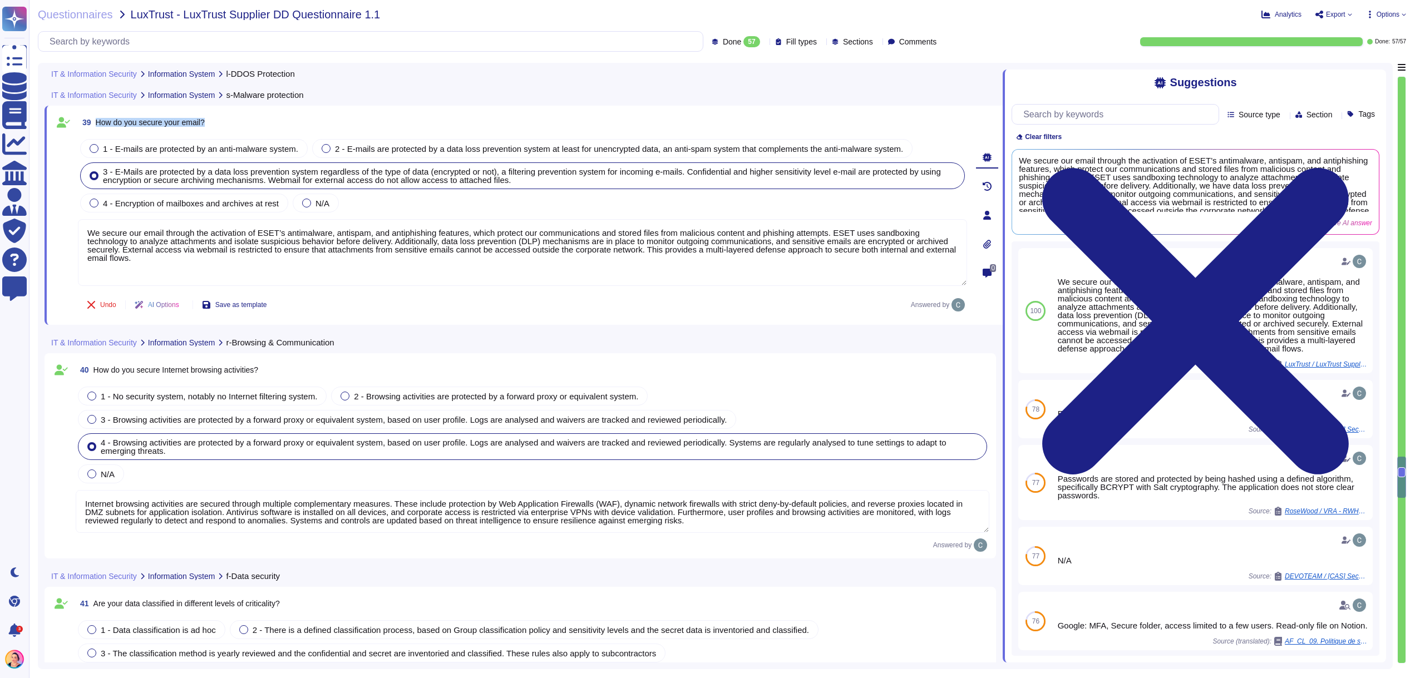
drag, startPoint x: 215, startPoint y: 122, endPoint x: 98, endPoint y: 118, distance: 116.9
click at [98, 118] on div "39 How do you secure your email?" at bounding box center [522, 122] width 889 height 20
click at [258, 376] on span "40 How do you secure Internet browsing activities?" at bounding box center [167, 370] width 182 height 20
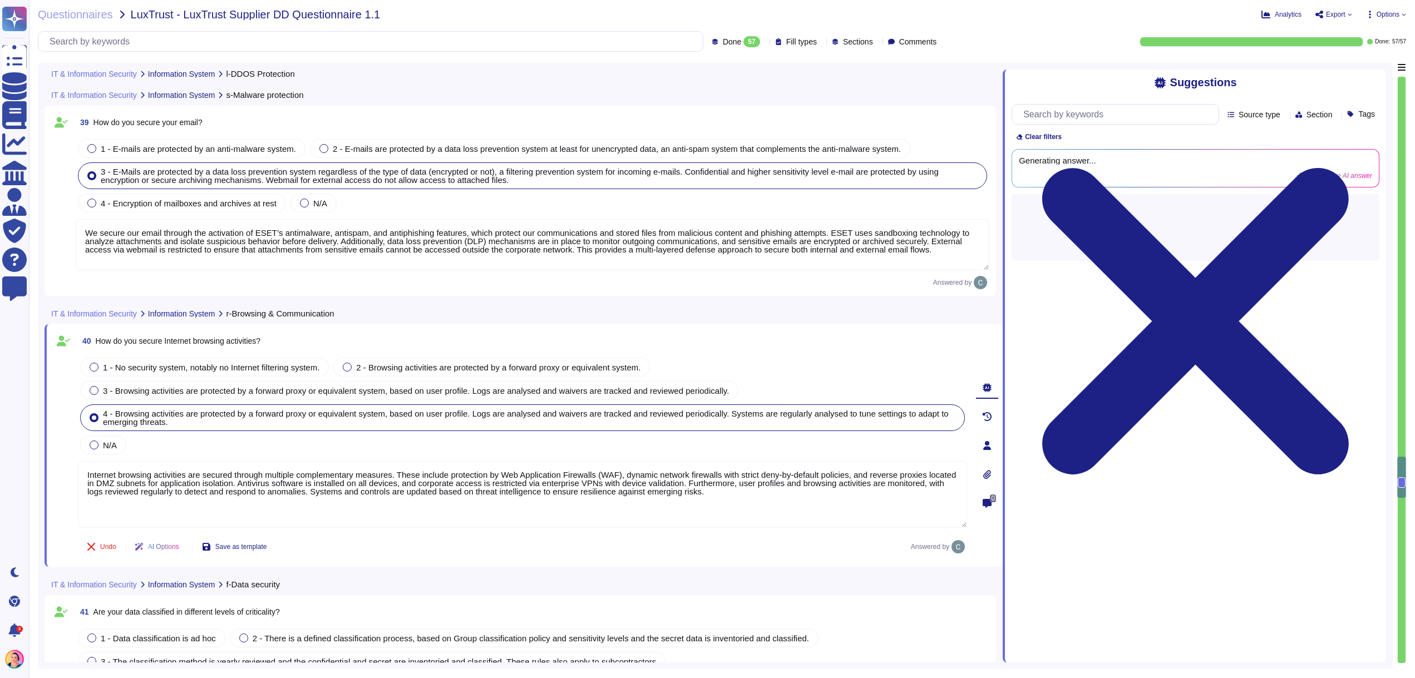
click at [284, 333] on div "40 How do you secure Internet browsing activities?" at bounding box center [522, 341] width 889 height 20
drag, startPoint x: 280, startPoint y: 337, endPoint x: 284, endPoint y: 344, distance: 8.5
click at [284, 344] on div "40 How do you secure Internet browsing activities?" at bounding box center [522, 341] width 889 height 20
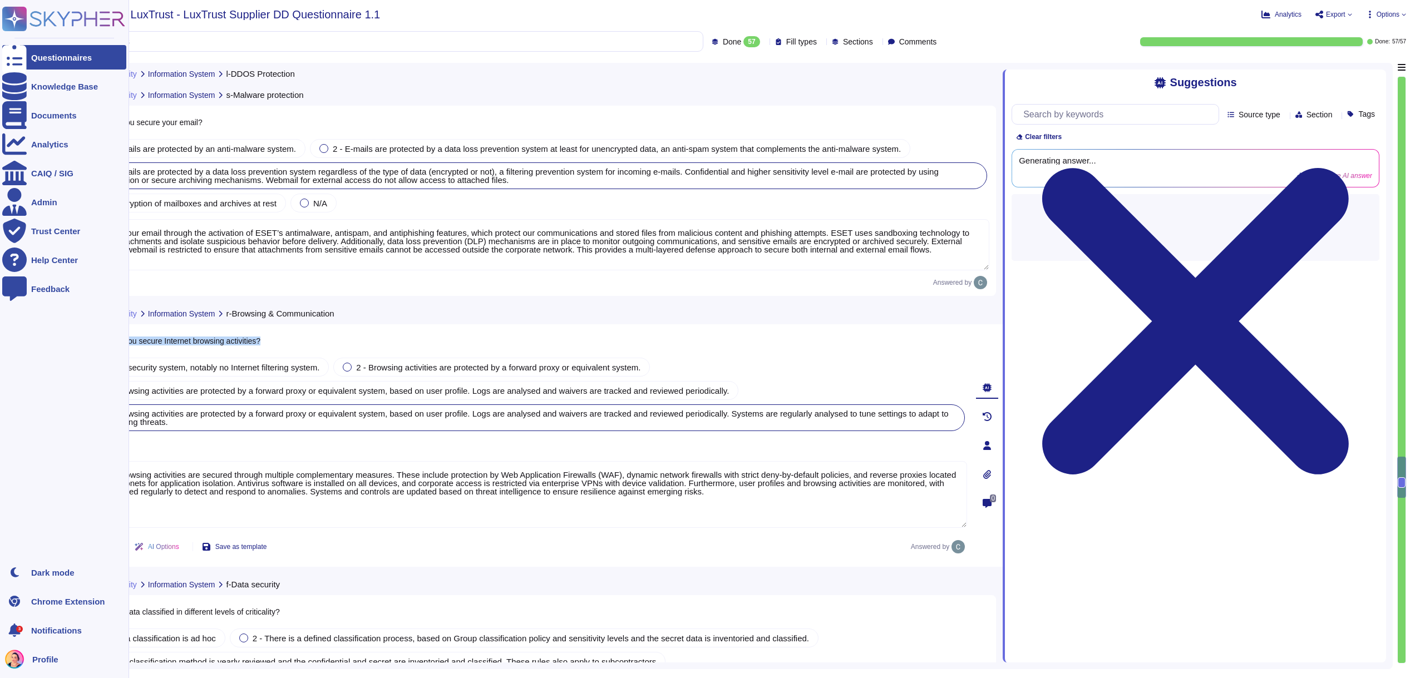
copy span "How do you secure Internet browsing activities?"
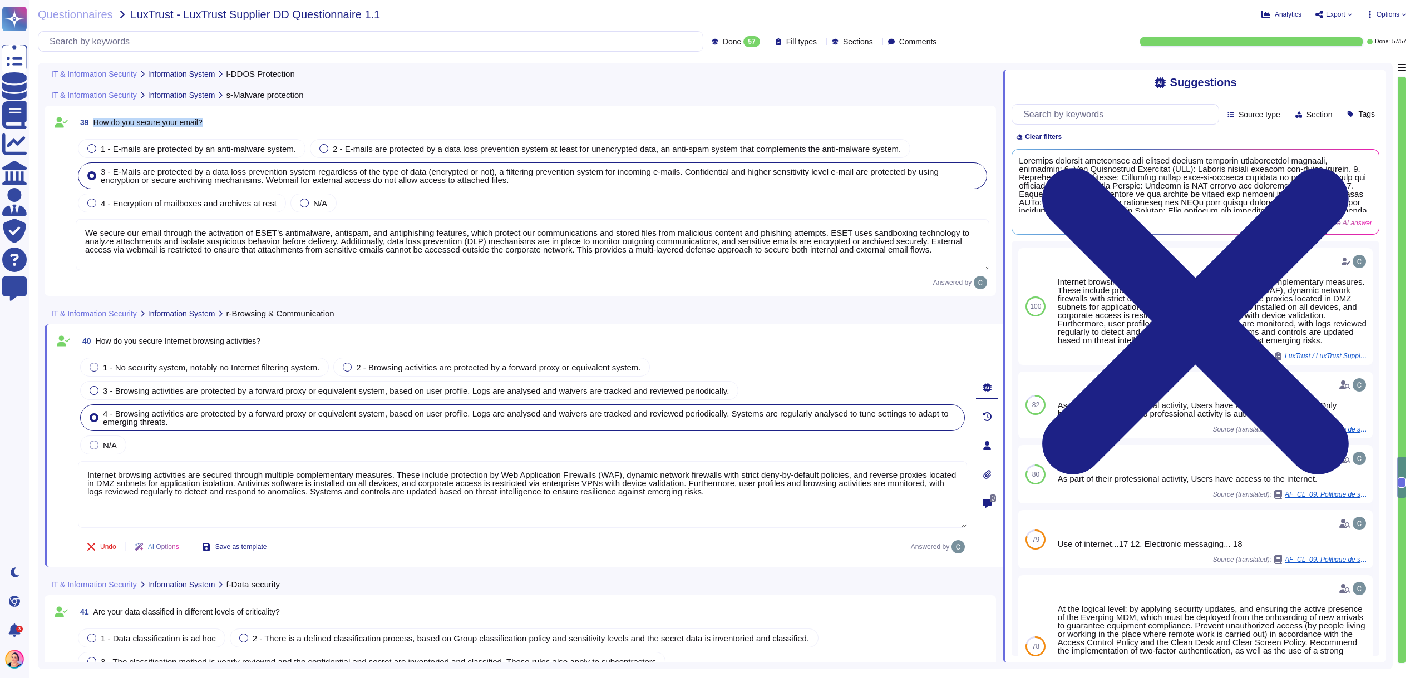
drag, startPoint x: 219, startPoint y: 124, endPoint x: 97, endPoint y: 122, distance: 121.3
click at [97, 122] on div "39 How do you secure your email?" at bounding box center [533, 122] width 914 height 20
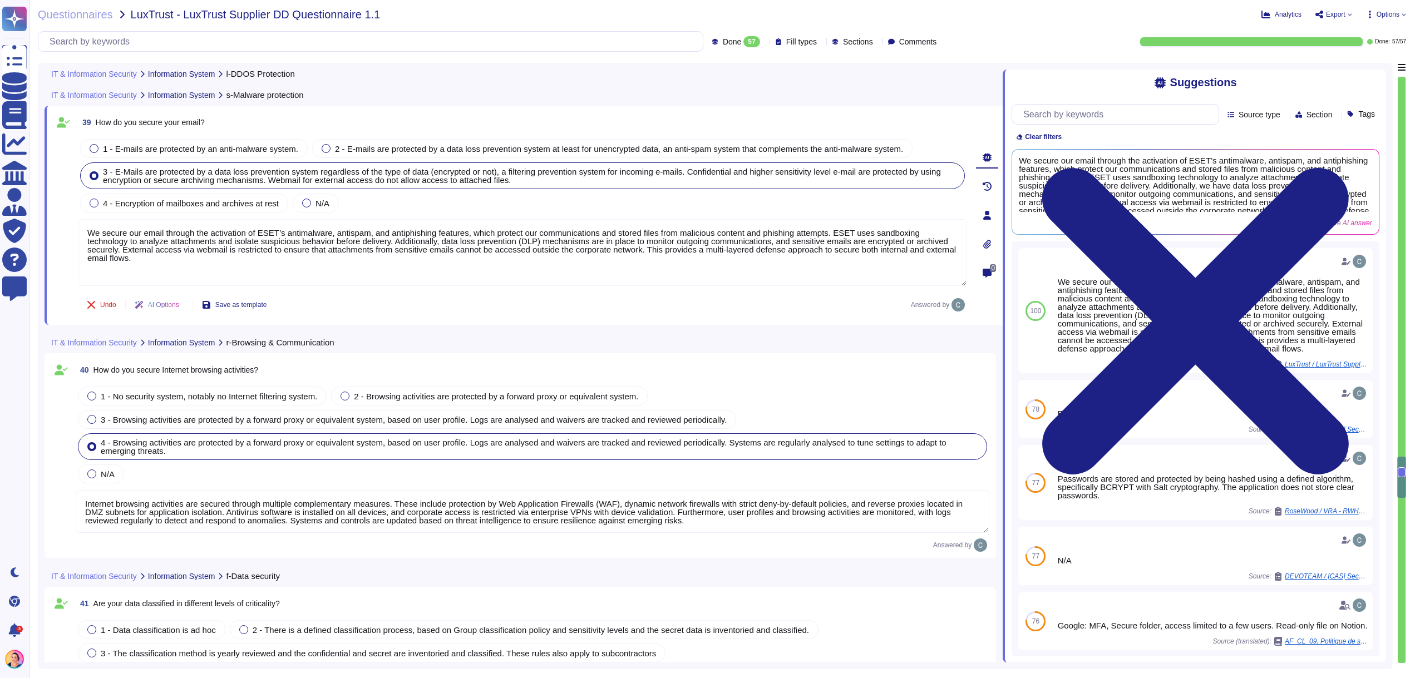
drag, startPoint x: 281, startPoint y: 113, endPoint x: 261, endPoint y: 113, distance: 20.0
click at [274, 113] on div "39 How do you secure your email?" at bounding box center [522, 122] width 889 height 20
drag, startPoint x: 234, startPoint y: 117, endPoint x: 100, endPoint y: 122, distance: 134.2
click at [100, 122] on div "39 How do you secure your email?" at bounding box center [522, 122] width 889 height 20
drag, startPoint x: 100, startPoint y: 122, endPoint x: 203, endPoint y: 124, distance: 102.9
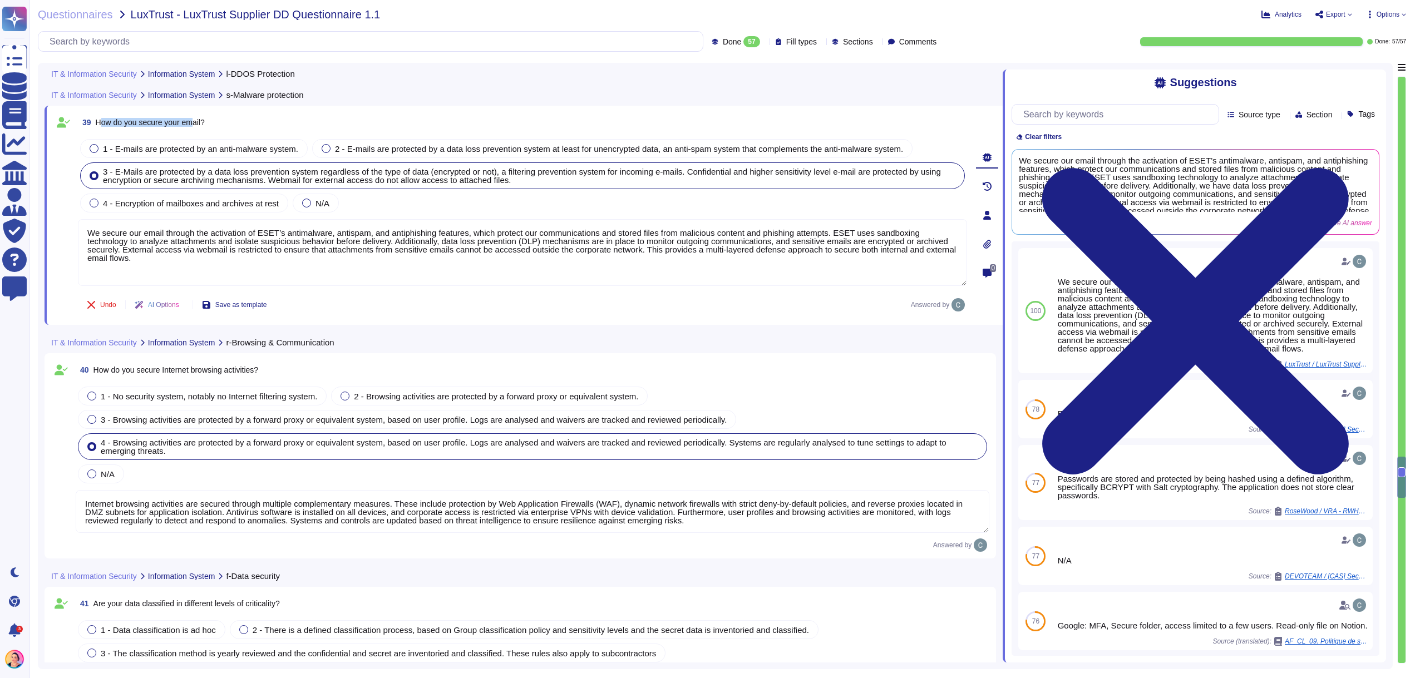
click at [198, 124] on span "How do you secure your email?" at bounding box center [150, 122] width 109 height 9
drag, startPoint x: 210, startPoint y: 124, endPoint x: 98, endPoint y: 121, distance: 111.9
click at [98, 121] on span "How do you secure your email?" at bounding box center [150, 122] width 109 height 9
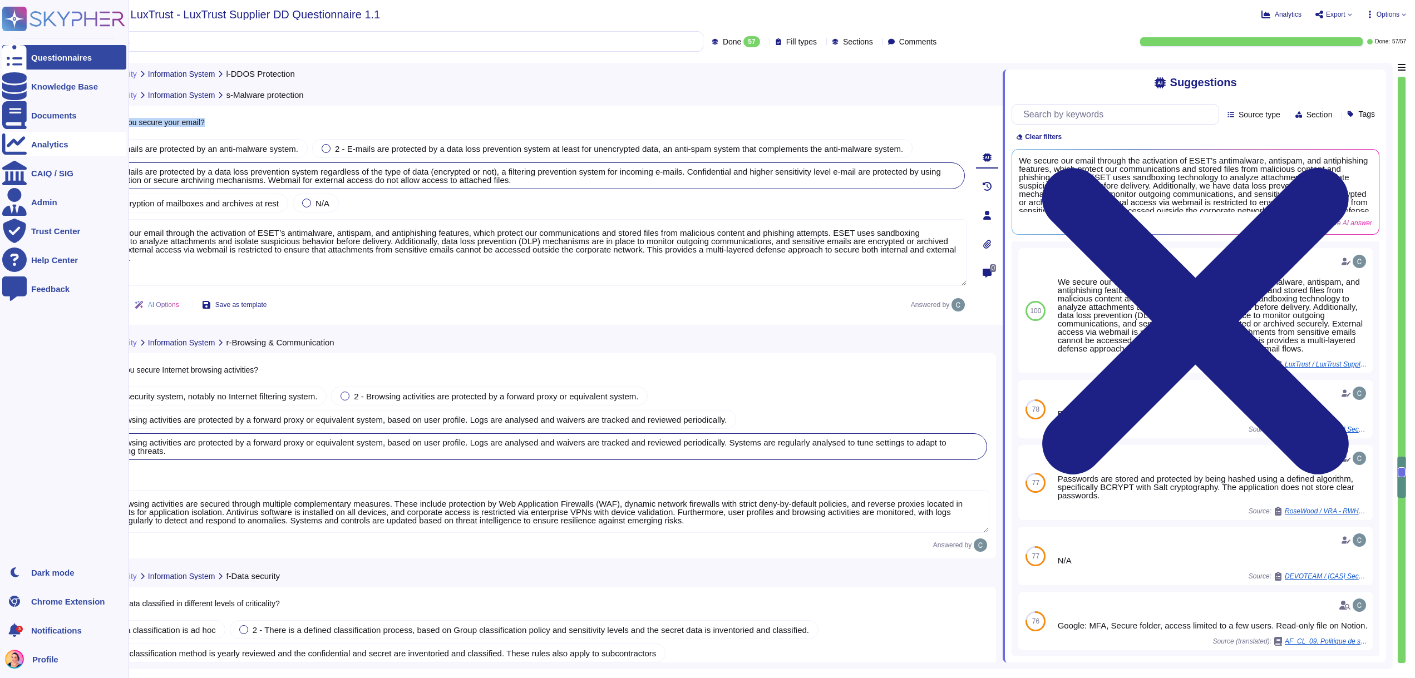
copy span "How do you secure your email?"
